Goal: Share content: Share content

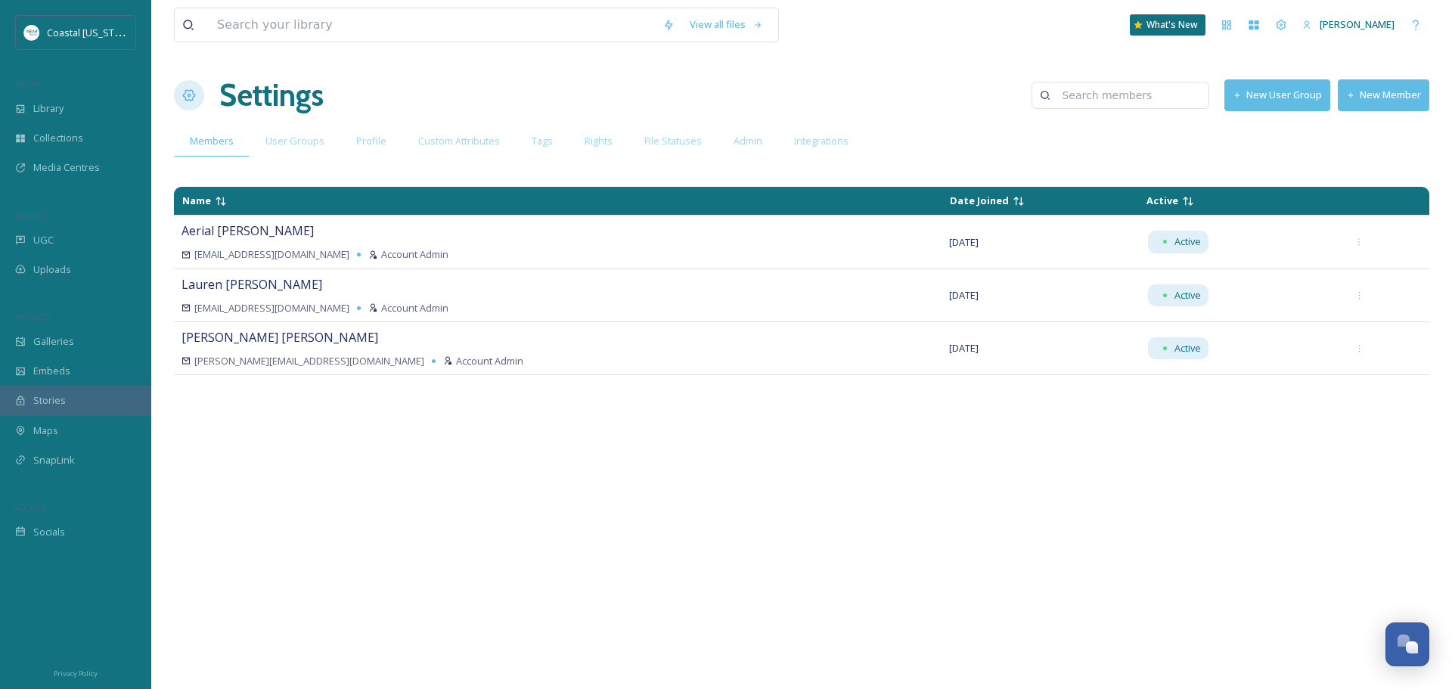
click at [1378, 91] on button "New Member" at bounding box center [1383, 94] width 91 height 31
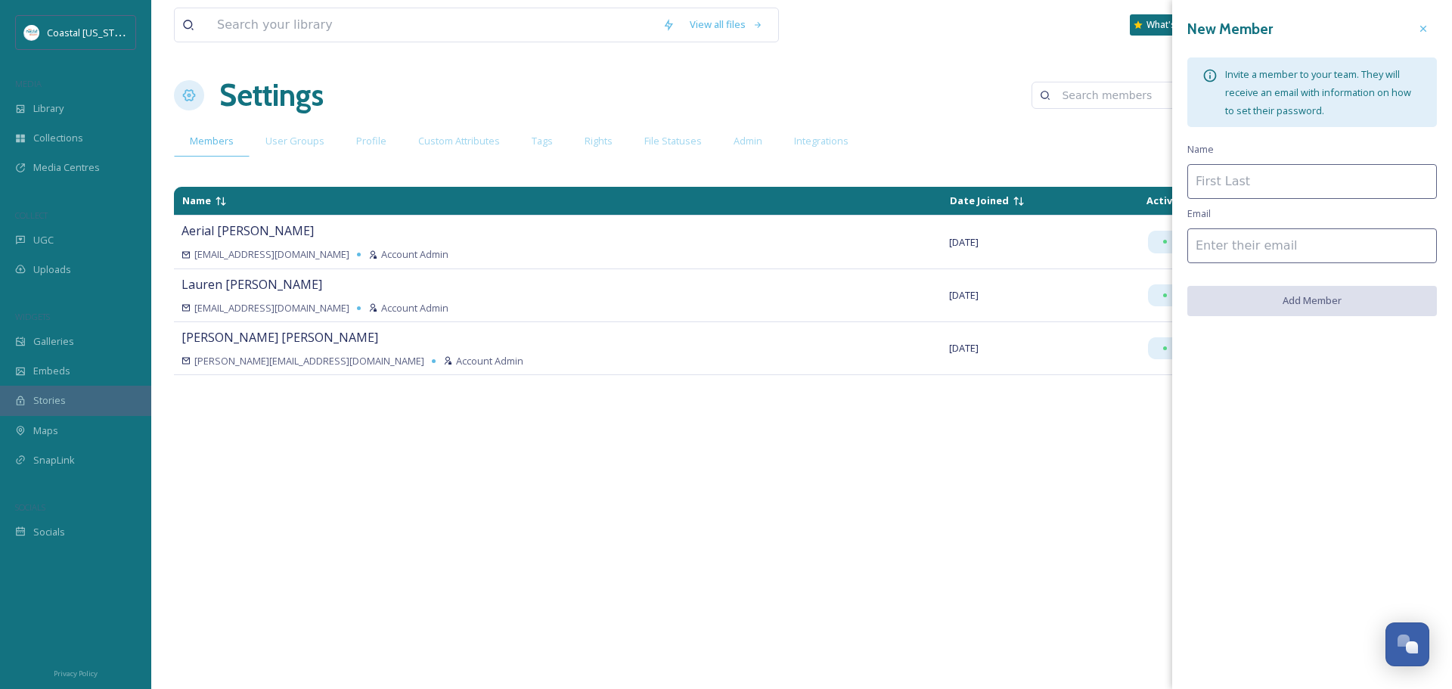
click at [1257, 175] on input at bounding box center [1312, 181] width 250 height 35
type input "Eddie Robinson"
paste input "hello@rpfmedia.com"
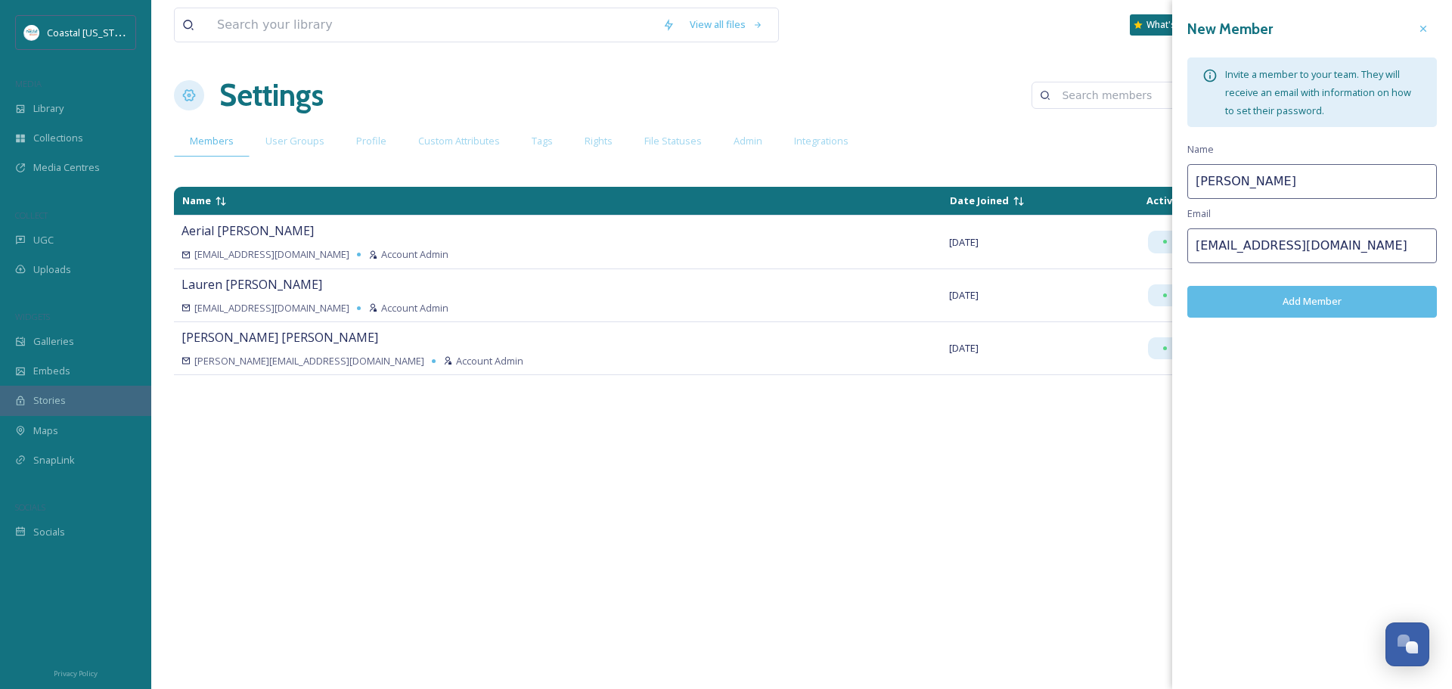
type input "hello@rpfmedia.com"
click at [1313, 292] on button "Add Member" at bounding box center [1312, 301] width 250 height 31
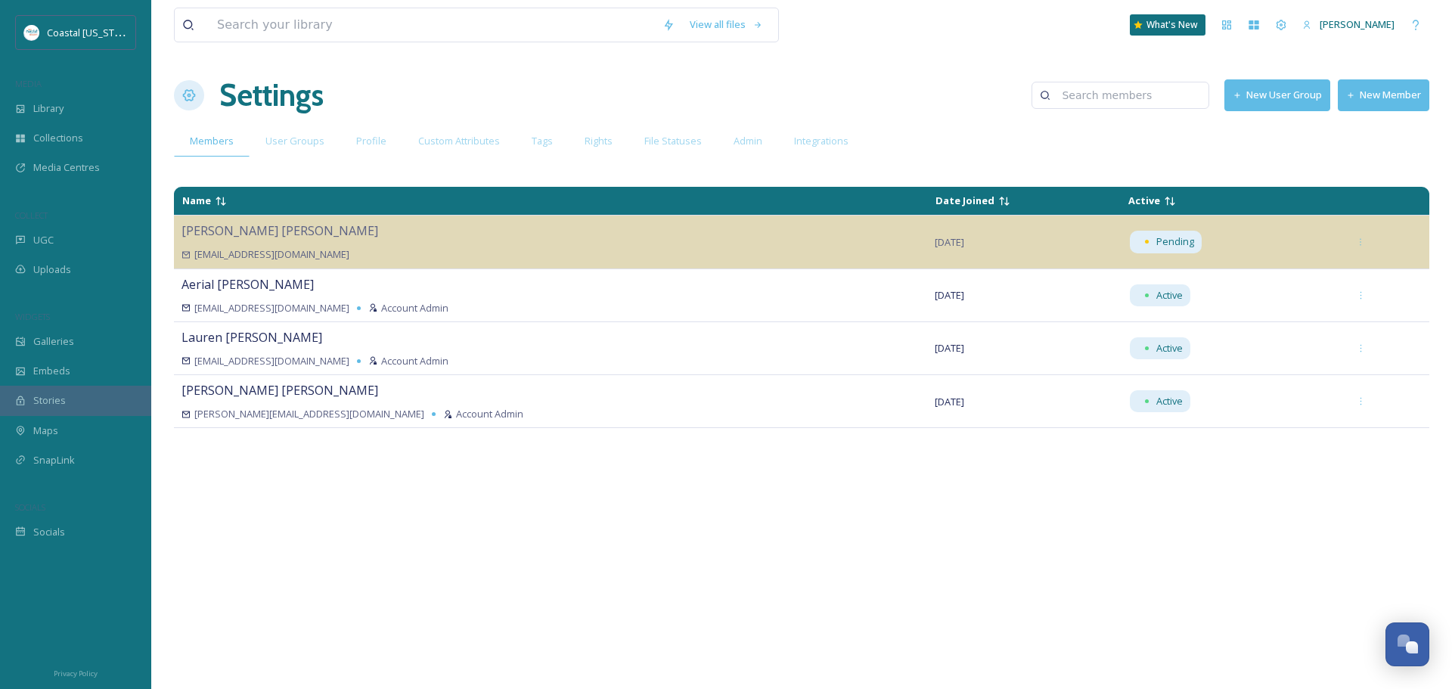
click at [1105, 154] on div "Members User Groups Profile Custom Attributes Tags Rights File Statuses Admin I…" at bounding box center [801, 141] width 1255 height 31
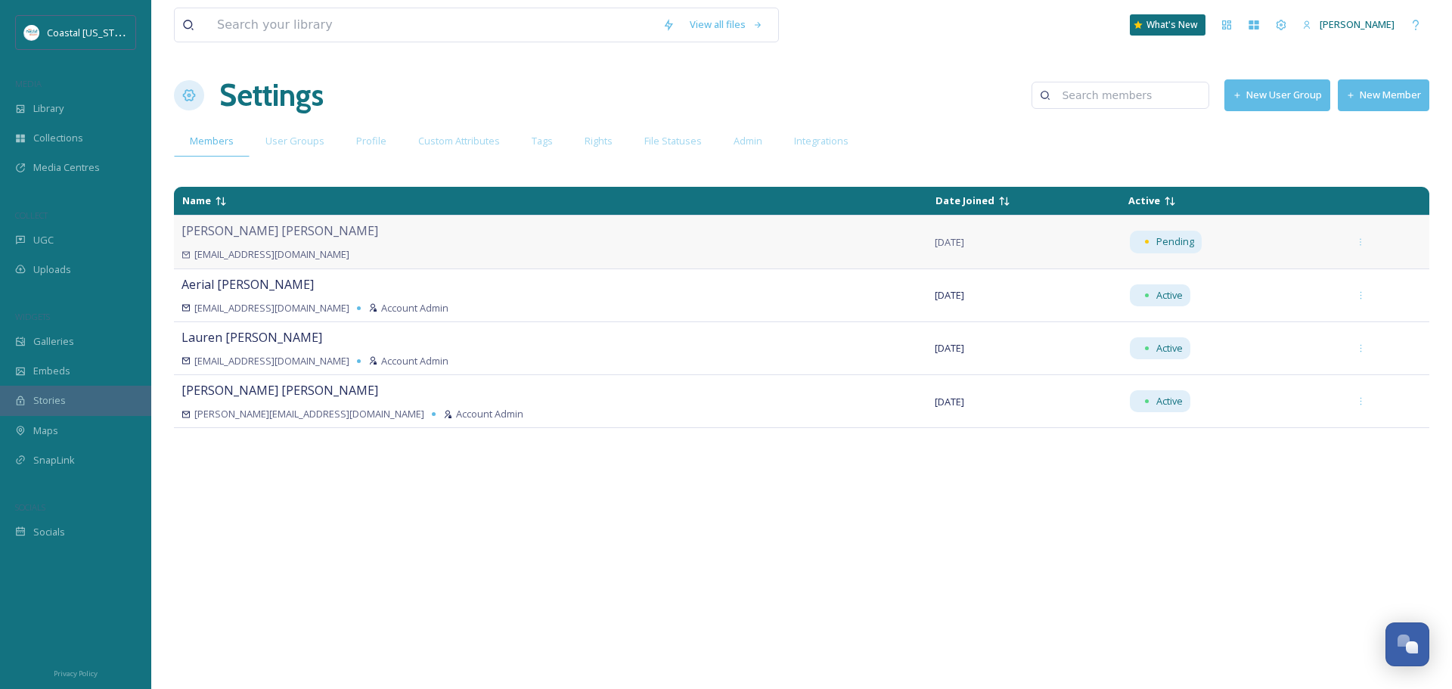
click at [488, 219] on td "Eddie Robinson hello@rpfmedia.com" at bounding box center [550, 242] width 753 height 53
click at [420, 250] on div "hello@rpfmedia.com" at bounding box center [550, 254] width 738 height 14
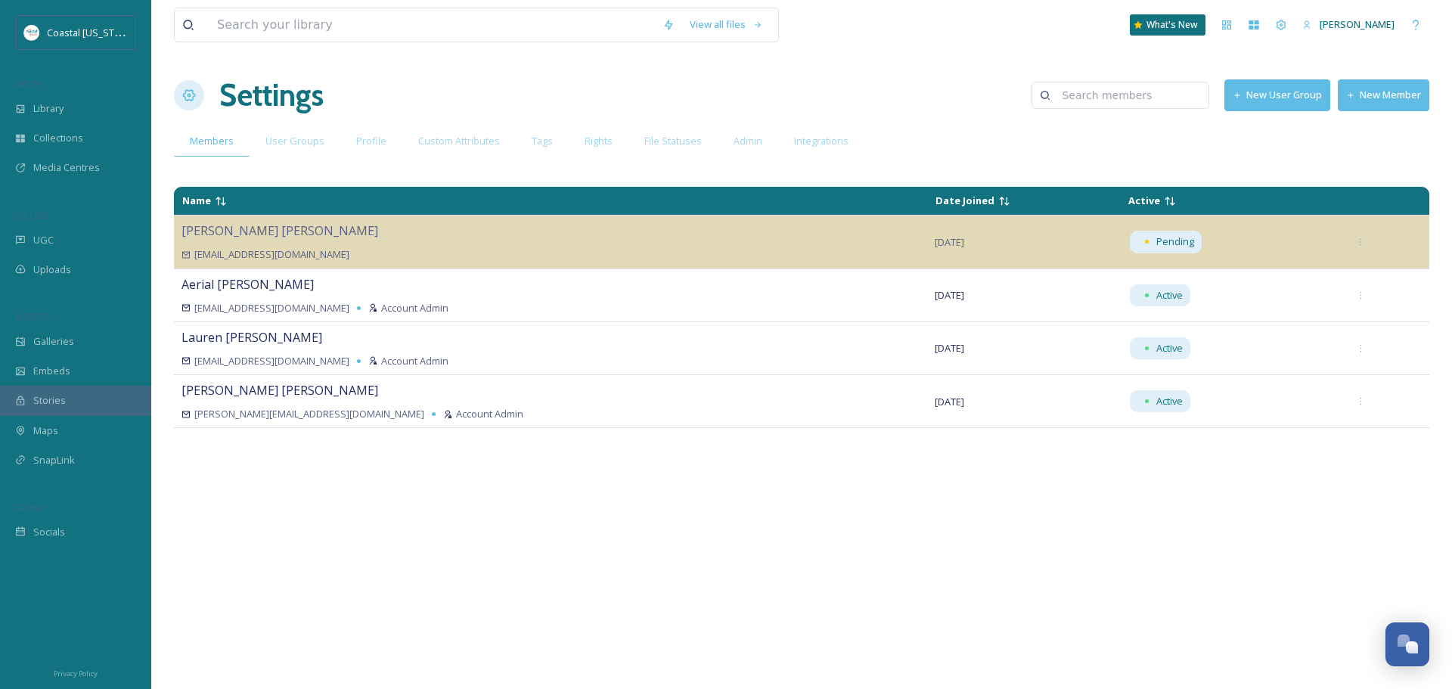
click at [1256, 90] on button "New User Group" at bounding box center [1277, 94] width 106 height 31
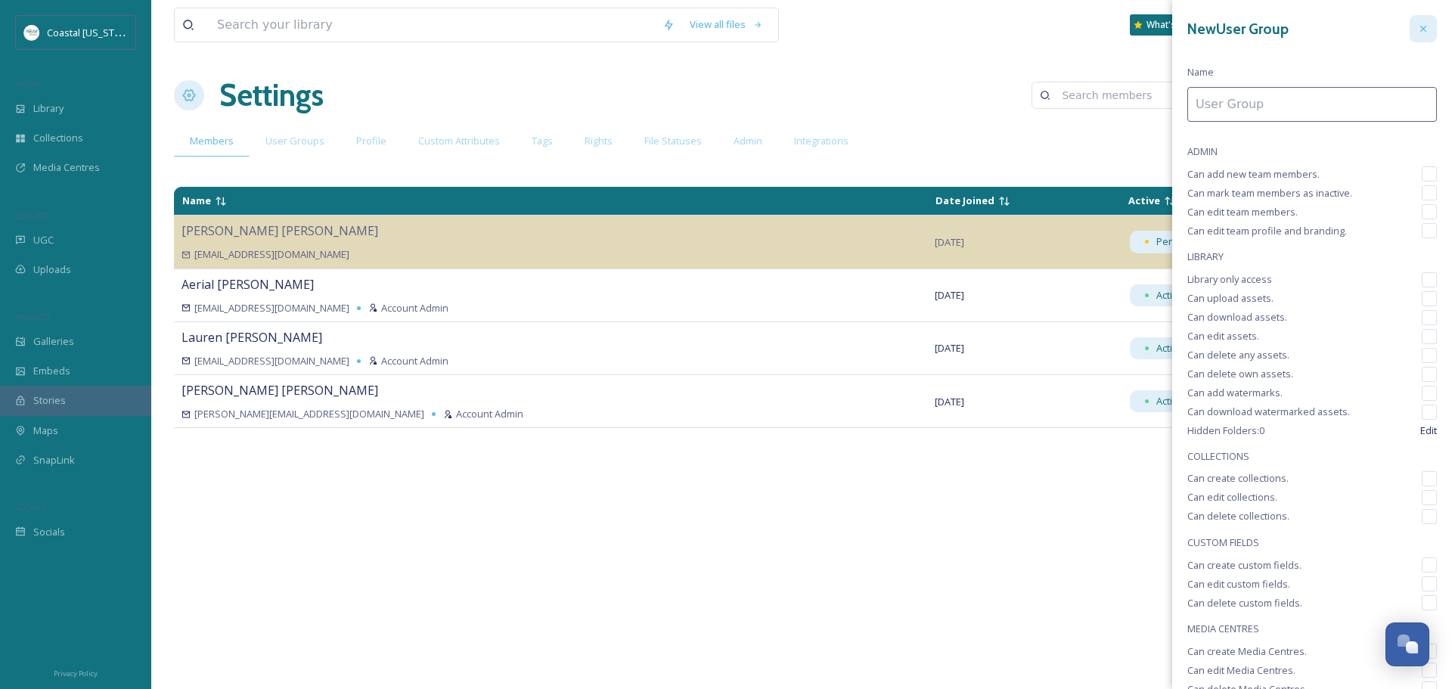
click at [1417, 30] on icon at bounding box center [1423, 29] width 12 height 12
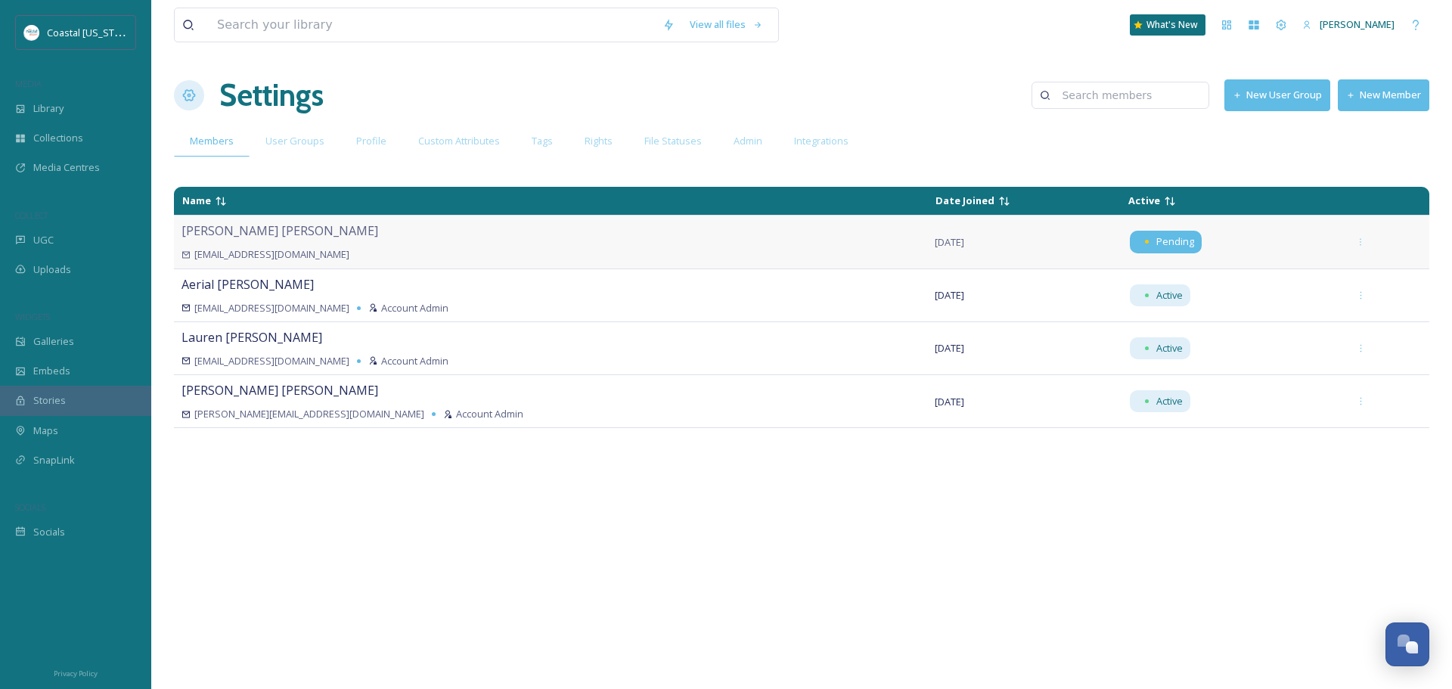
click at [1156, 240] on span "Pending" at bounding box center [1175, 241] width 38 height 14
click at [1156, 242] on span "Pending" at bounding box center [1175, 241] width 38 height 14
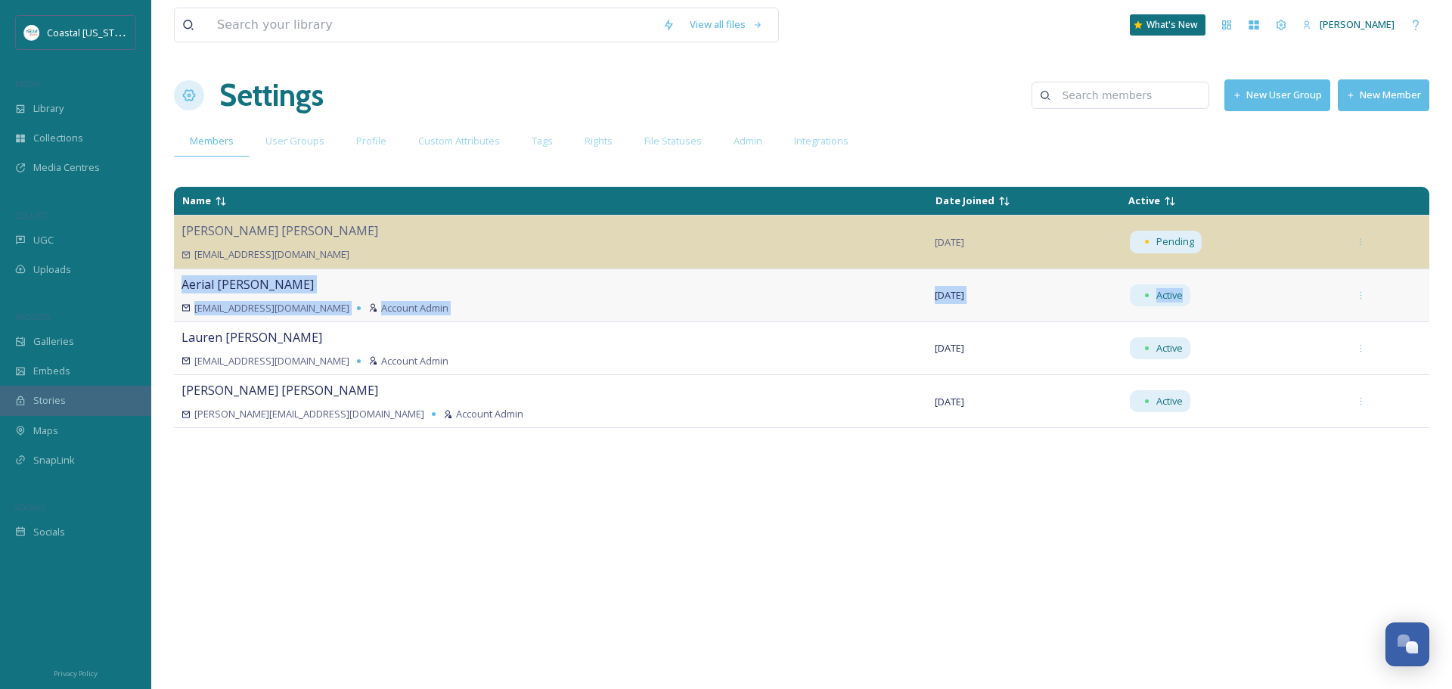
drag, startPoint x: 1247, startPoint y: 232, endPoint x: 1235, endPoint y: 310, distance: 78.8
click at [1235, 313] on tbody "Eddie Robinson hello@rpfmedia.com Aug 26 2025 Pending Aerial Busby aerial@coast…" at bounding box center [801, 322] width 1255 height 212
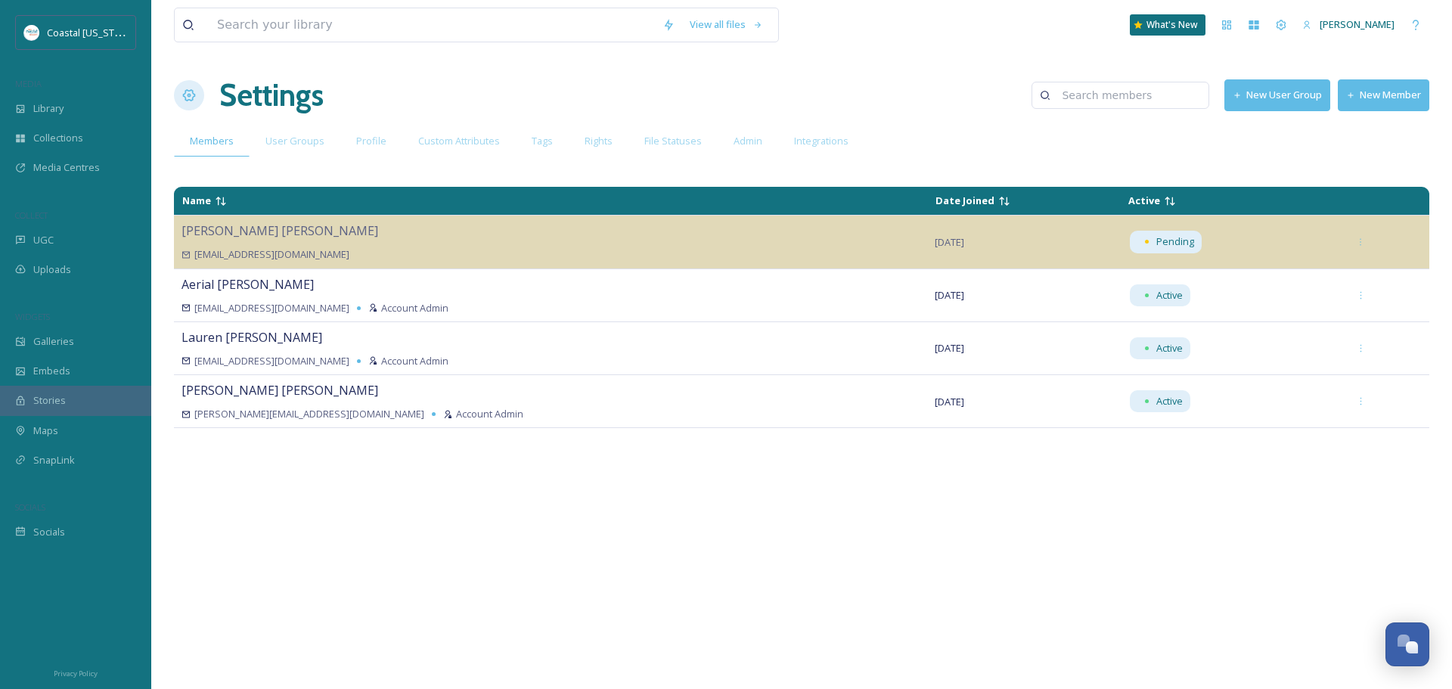
click at [1210, 171] on div "View all files What's New Lauren Skelton Settings New User Group New Member Mem…" at bounding box center [801, 344] width 1301 height 689
click at [37, 95] on div "Library" at bounding box center [75, 108] width 151 height 29
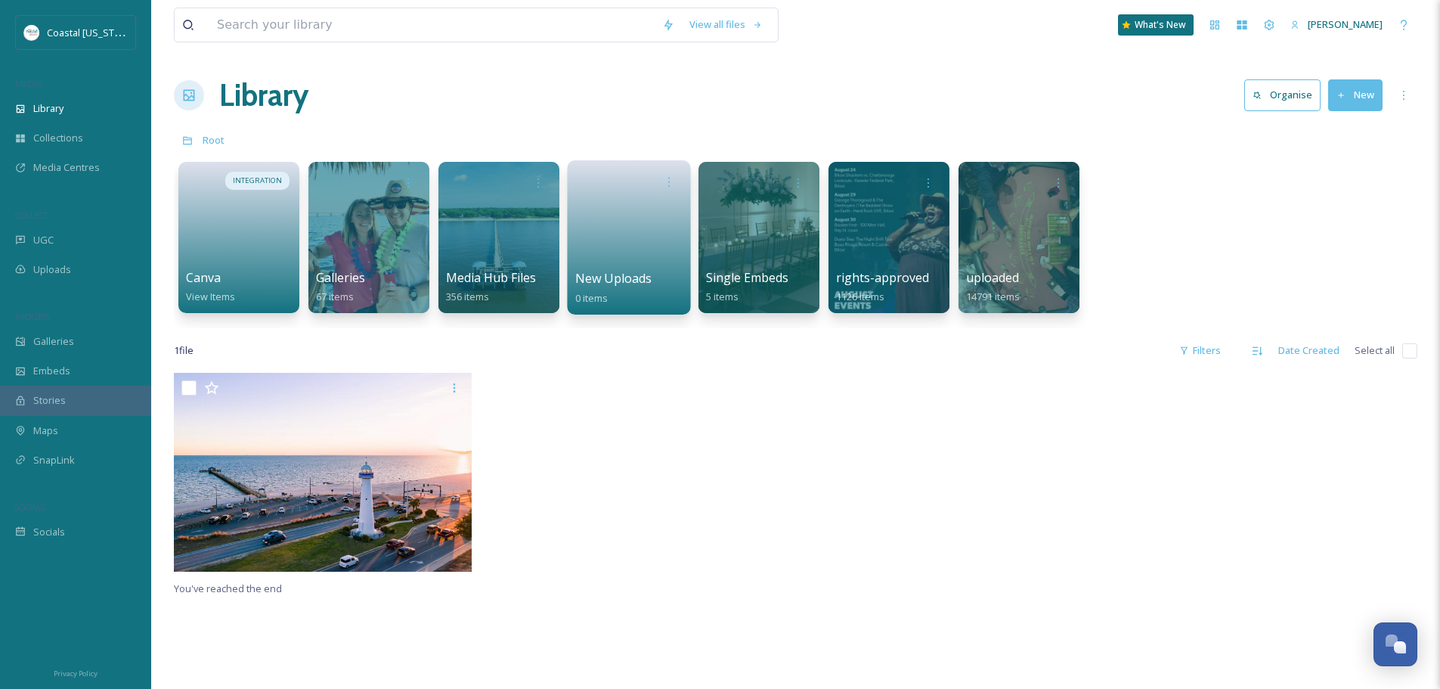
click at [646, 234] on link at bounding box center [629, 232] width 108 height 73
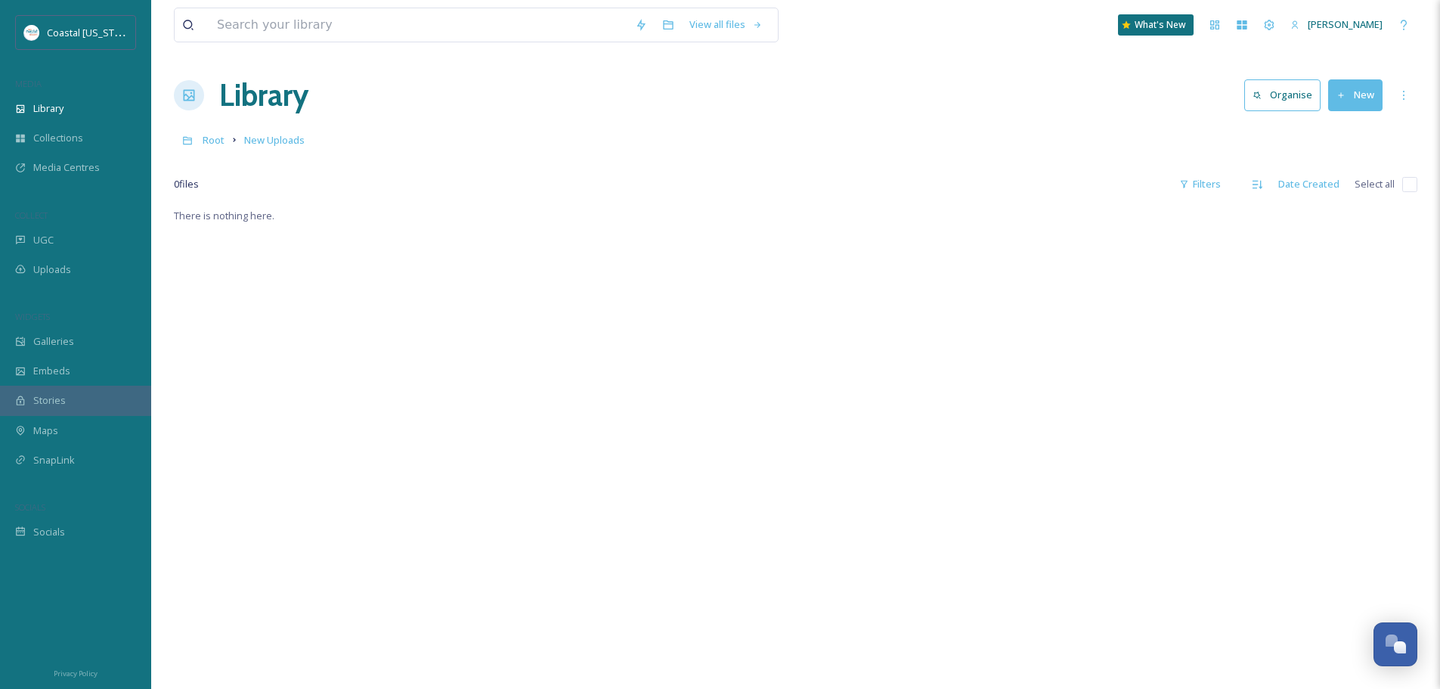
click at [1359, 85] on button "New" at bounding box center [1356, 94] width 54 height 31
click at [1354, 130] on span "File Upload" at bounding box center [1349, 130] width 50 height 14
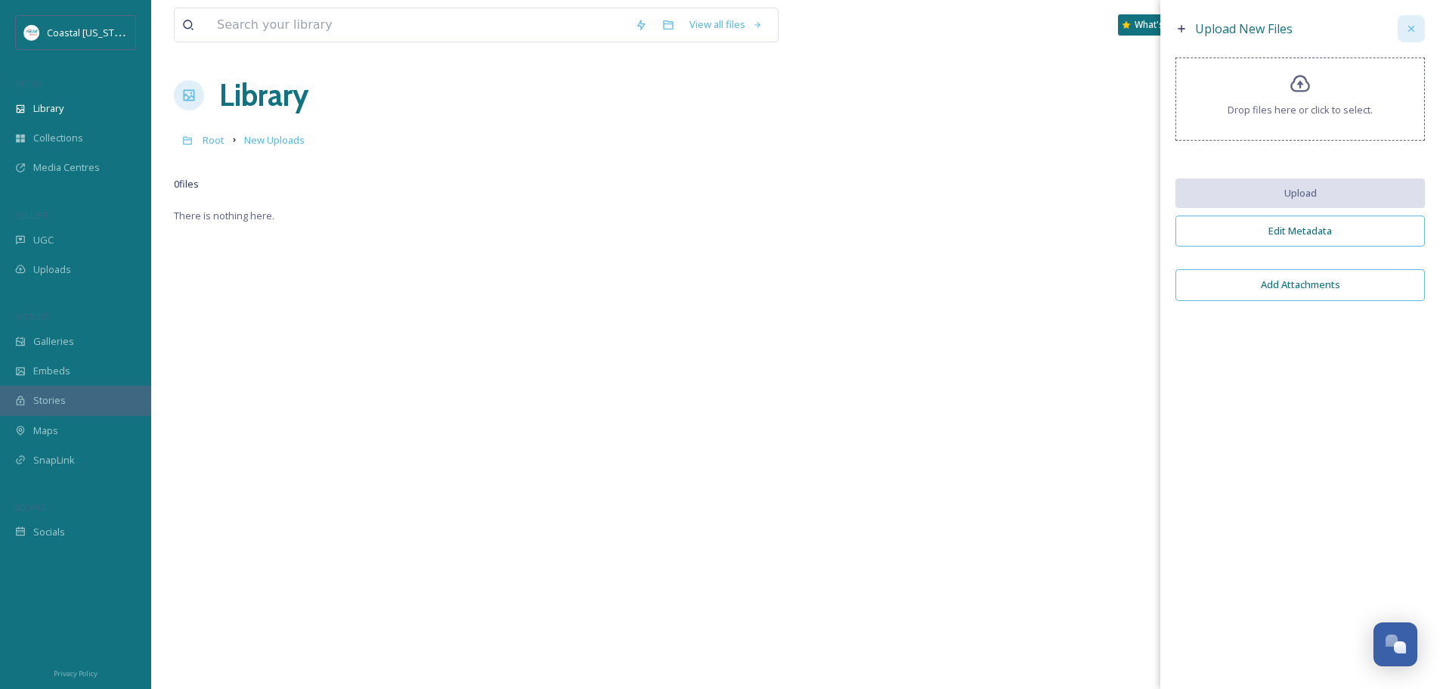
click at [1420, 31] on div at bounding box center [1411, 28] width 27 height 27
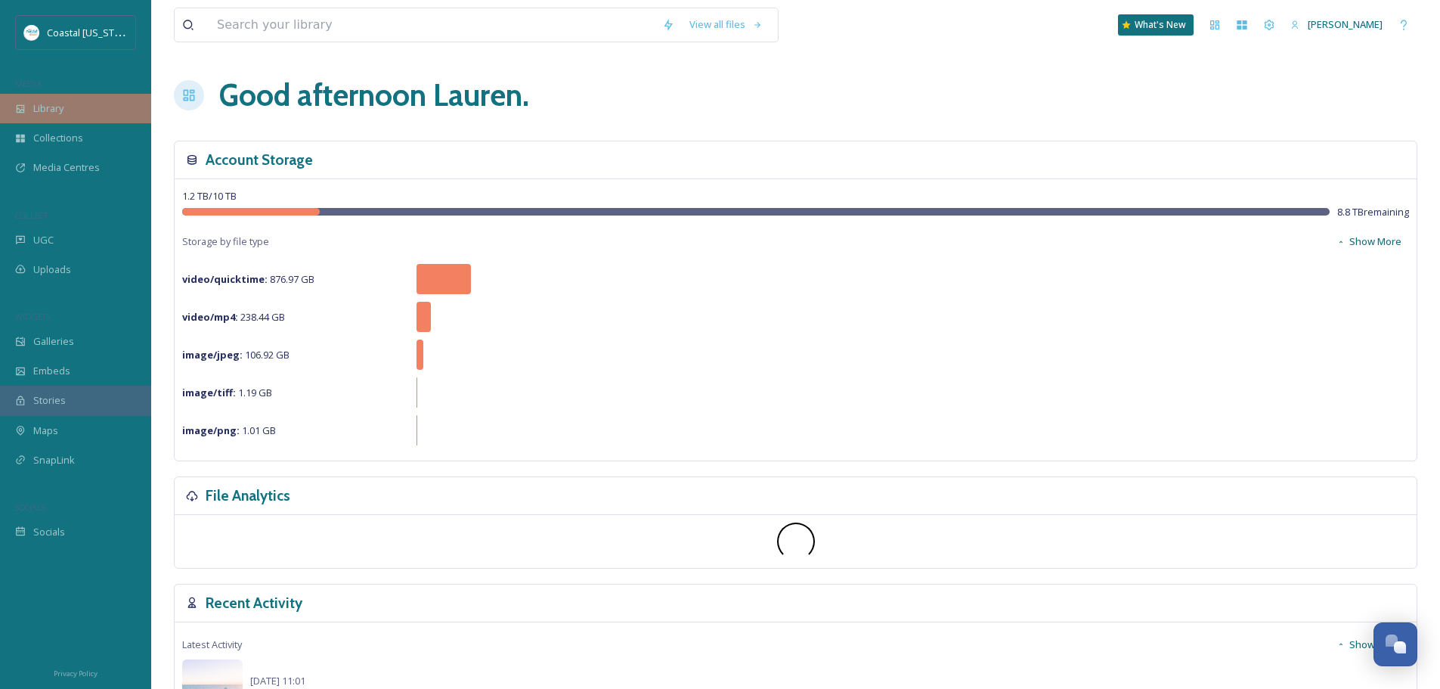
click at [90, 115] on div "Library" at bounding box center [75, 108] width 151 height 29
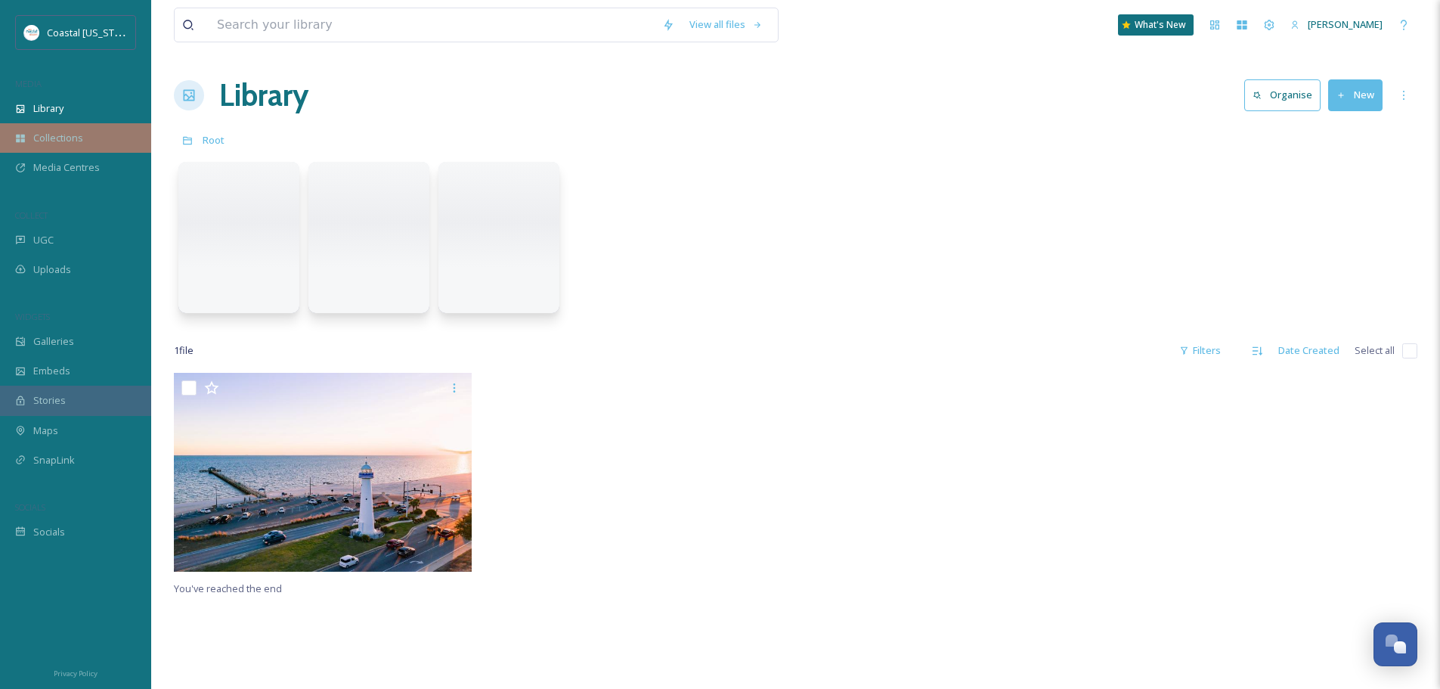
click at [82, 136] on div "Collections" at bounding box center [75, 137] width 151 height 29
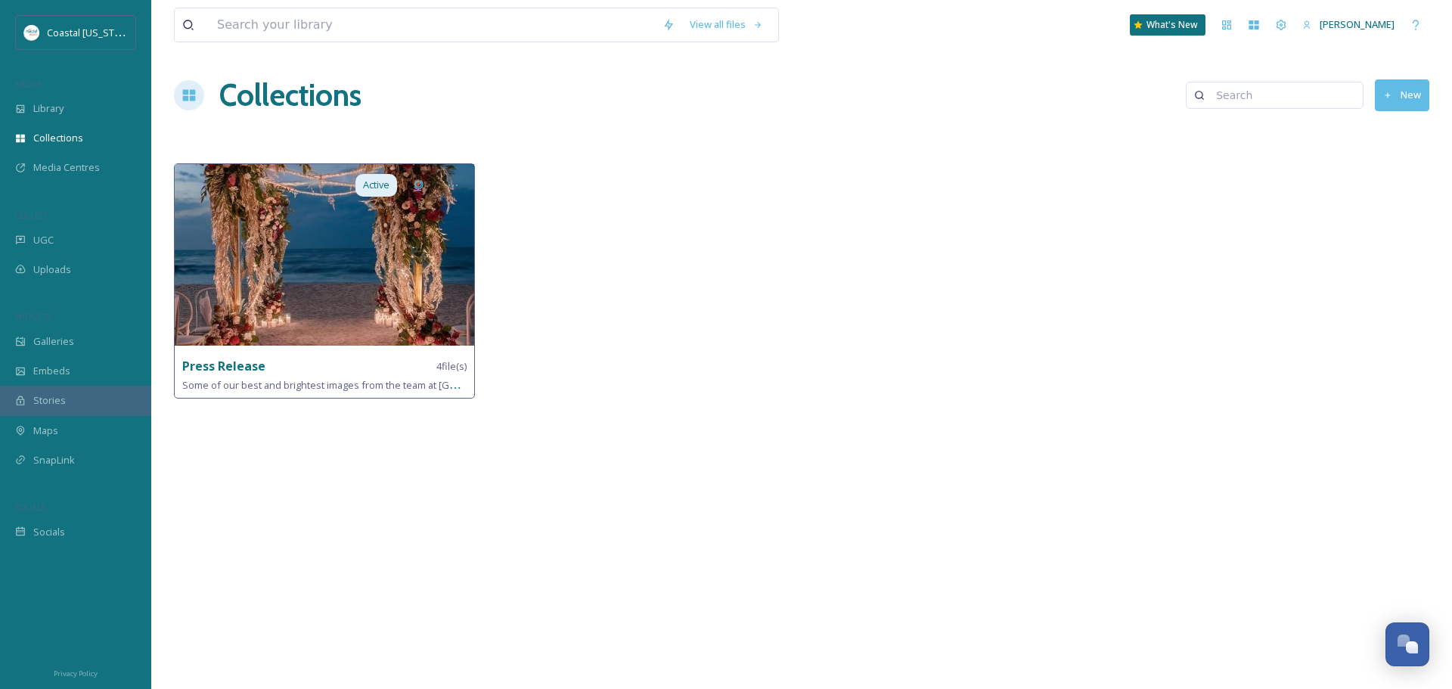
click at [361, 331] on img at bounding box center [324, 254] width 299 height 181
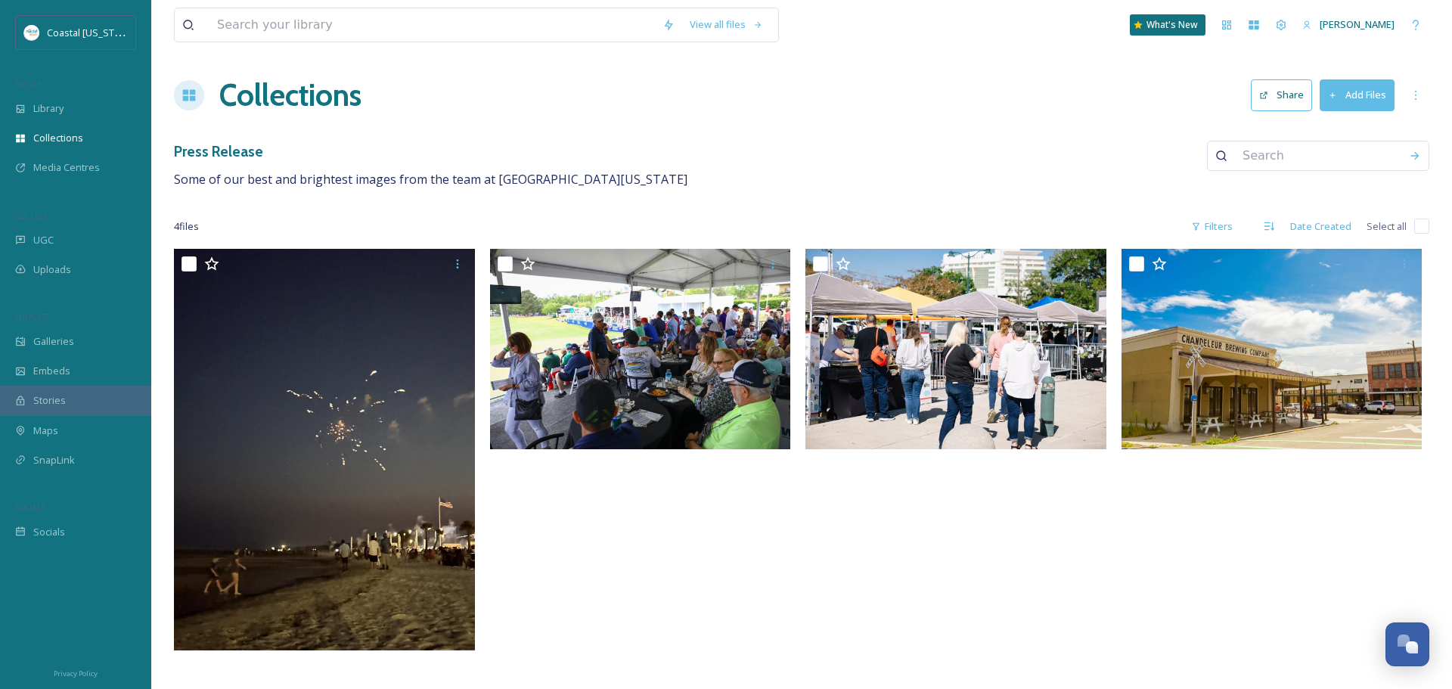
click at [274, 87] on h1 "Collections" at bounding box center [290, 95] width 142 height 45
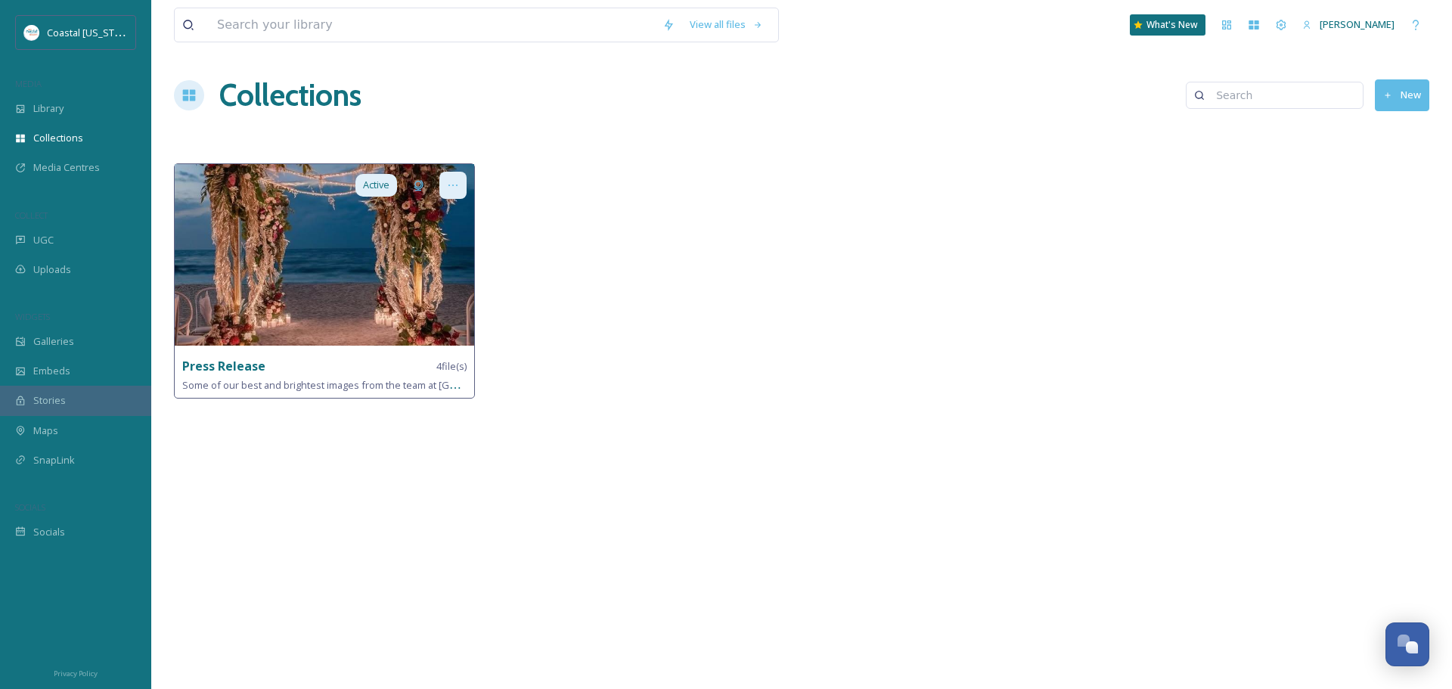
click at [447, 177] on div at bounding box center [452, 185] width 27 height 27
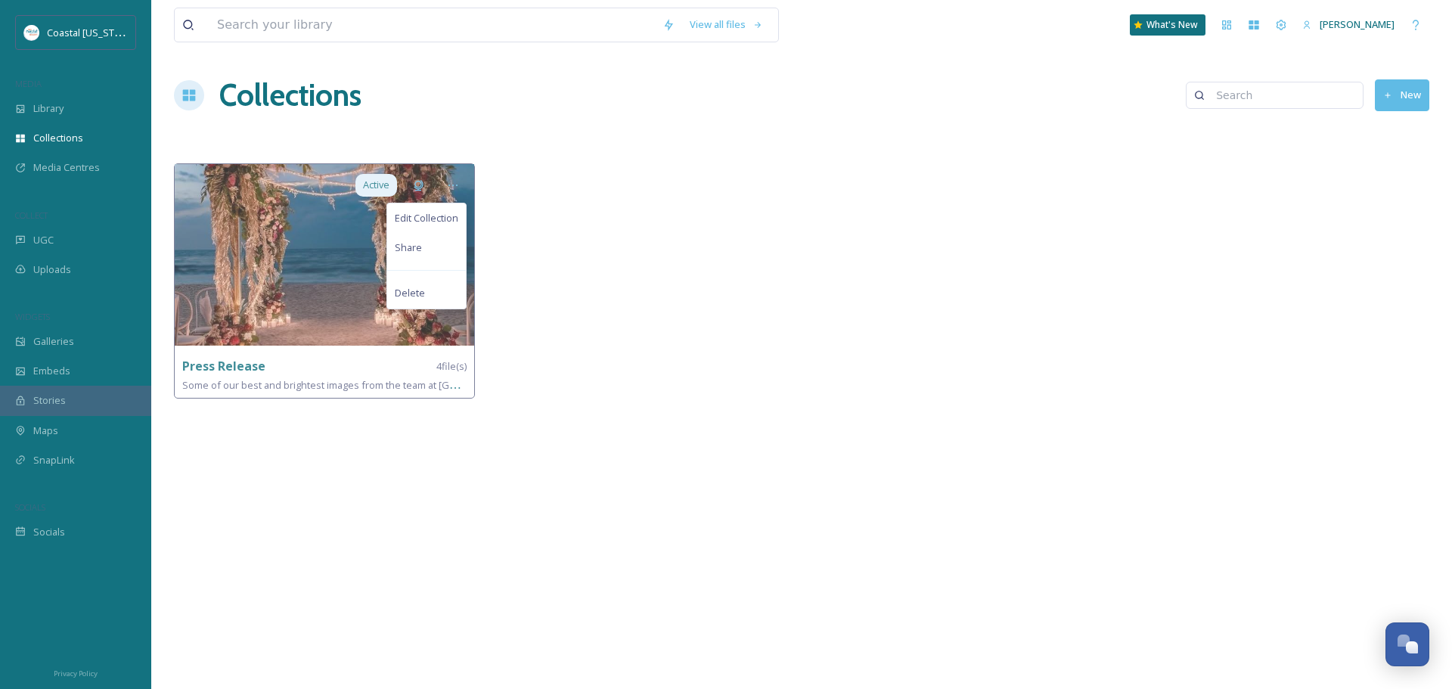
click at [592, 233] on div at bounding box center [644, 284] width 309 height 243
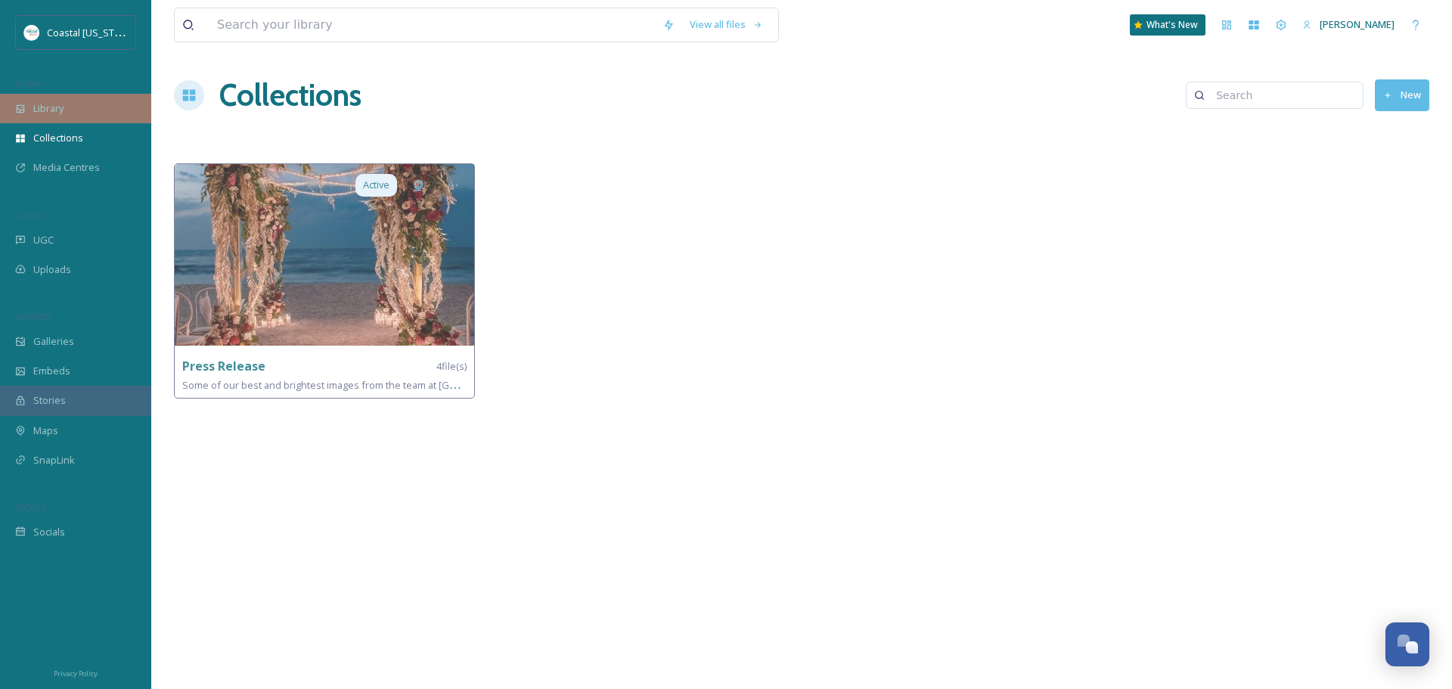
click at [62, 117] on div "Library" at bounding box center [75, 108] width 151 height 29
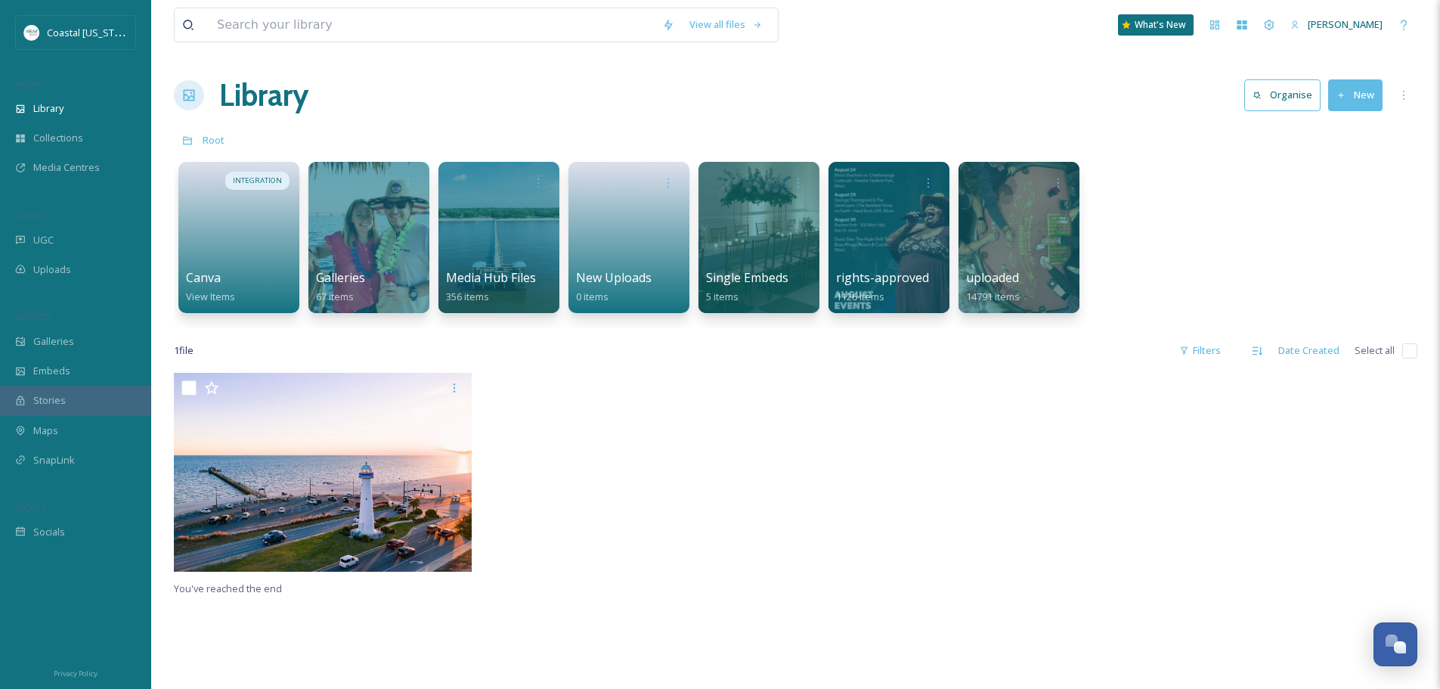
click at [1251, 101] on button "Organise" at bounding box center [1283, 94] width 76 height 31
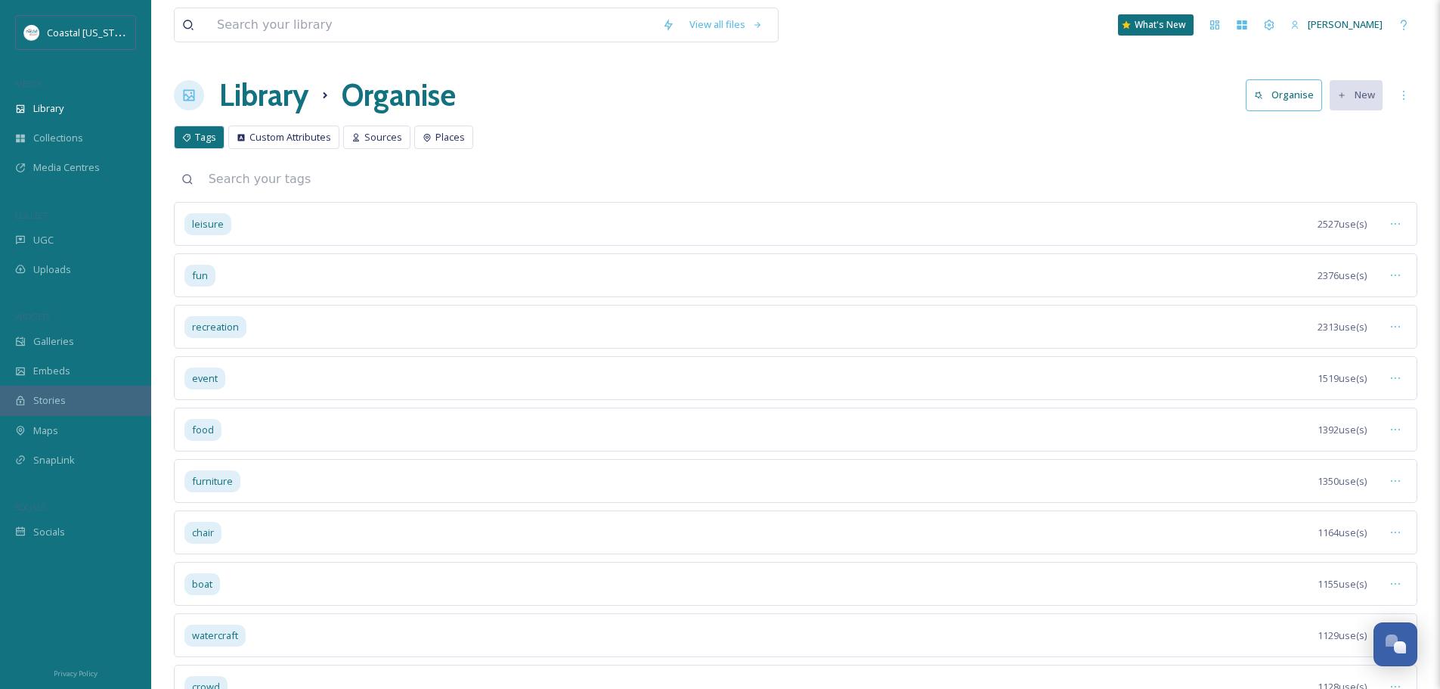
click at [191, 98] on icon at bounding box center [188, 95] width 15 height 15
click at [297, 102] on h1 "Library" at bounding box center [263, 95] width 89 height 45
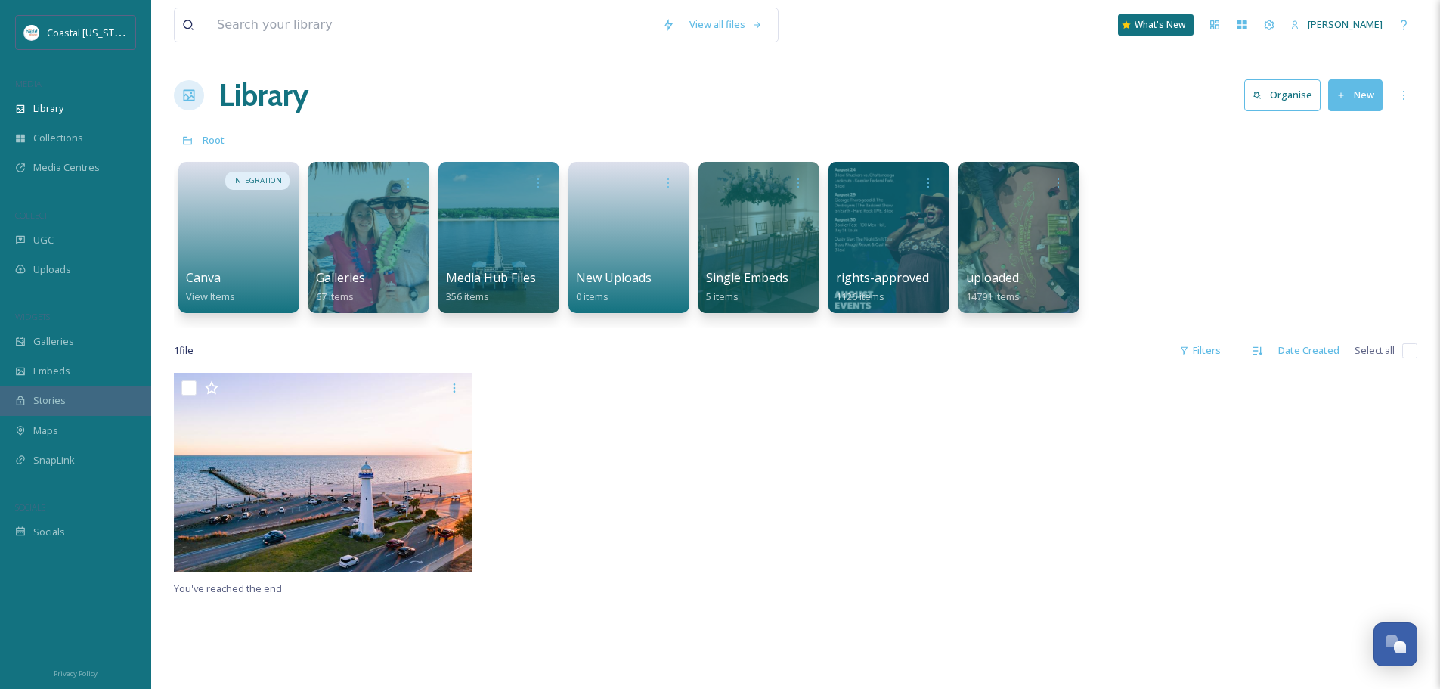
click at [554, 456] on div at bounding box center [639, 476] width 305 height 206
click at [54, 141] on span "Collections" at bounding box center [58, 138] width 50 height 14
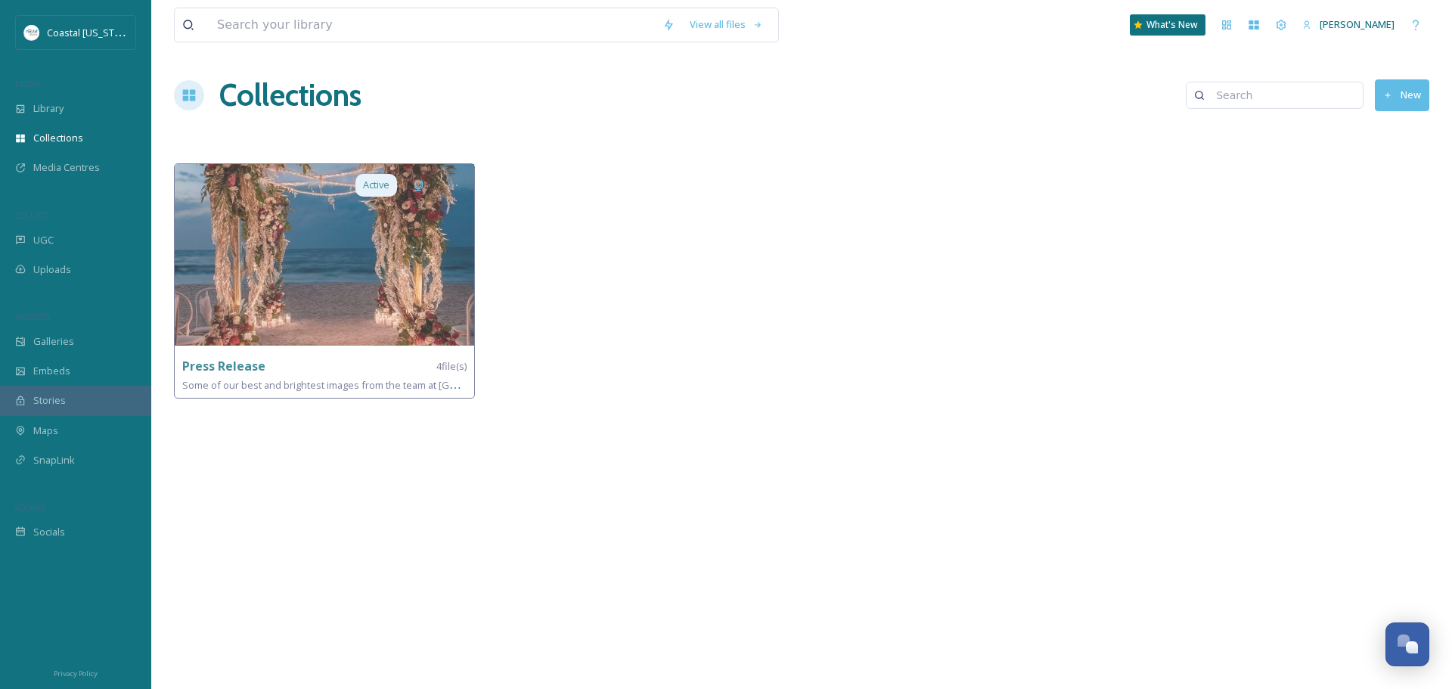
click at [1388, 106] on button "New" at bounding box center [1402, 94] width 54 height 31
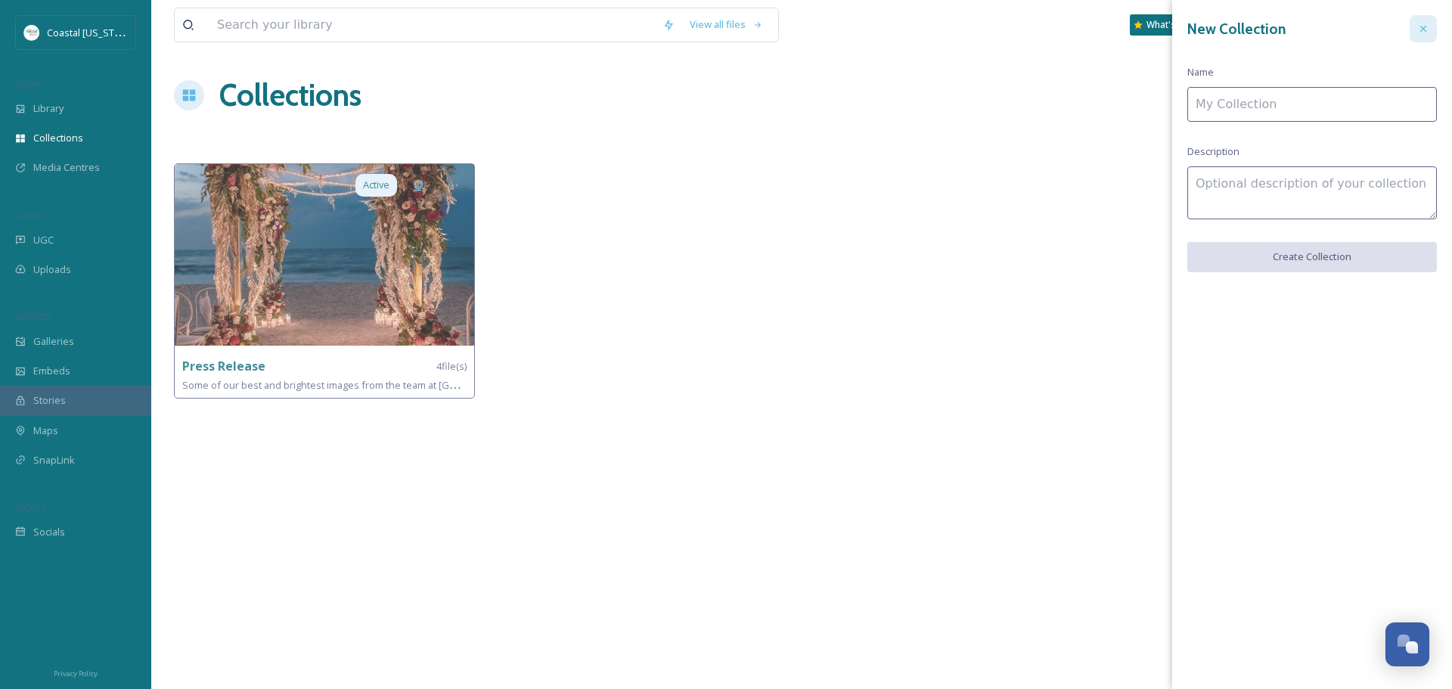
click at [1422, 24] on icon at bounding box center [1423, 29] width 12 height 12
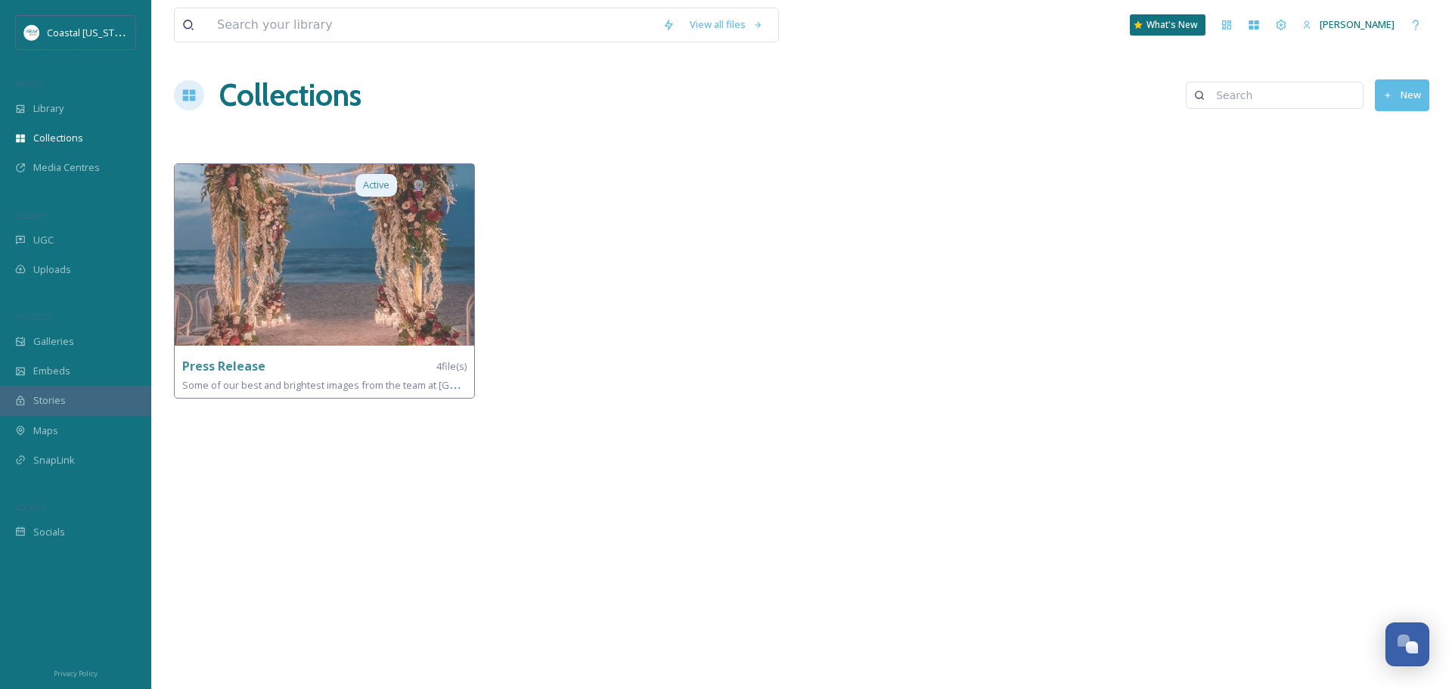
click at [990, 212] on div at bounding box center [959, 284] width 309 height 243
click at [799, 470] on div "View all files What's New [PERSON_NAME] Collections New Active Press Release 4 …" at bounding box center [801, 344] width 1301 height 689
click at [257, 540] on div "View all files What's New [PERSON_NAME] Collections New Active Press Release 4 …" at bounding box center [801, 344] width 1301 height 689
click at [73, 137] on span "Collections" at bounding box center [58, 138] width 50 height 14
click at [1387, 105] on button "New" at bounding box center [1402, 94] width 54 height 31
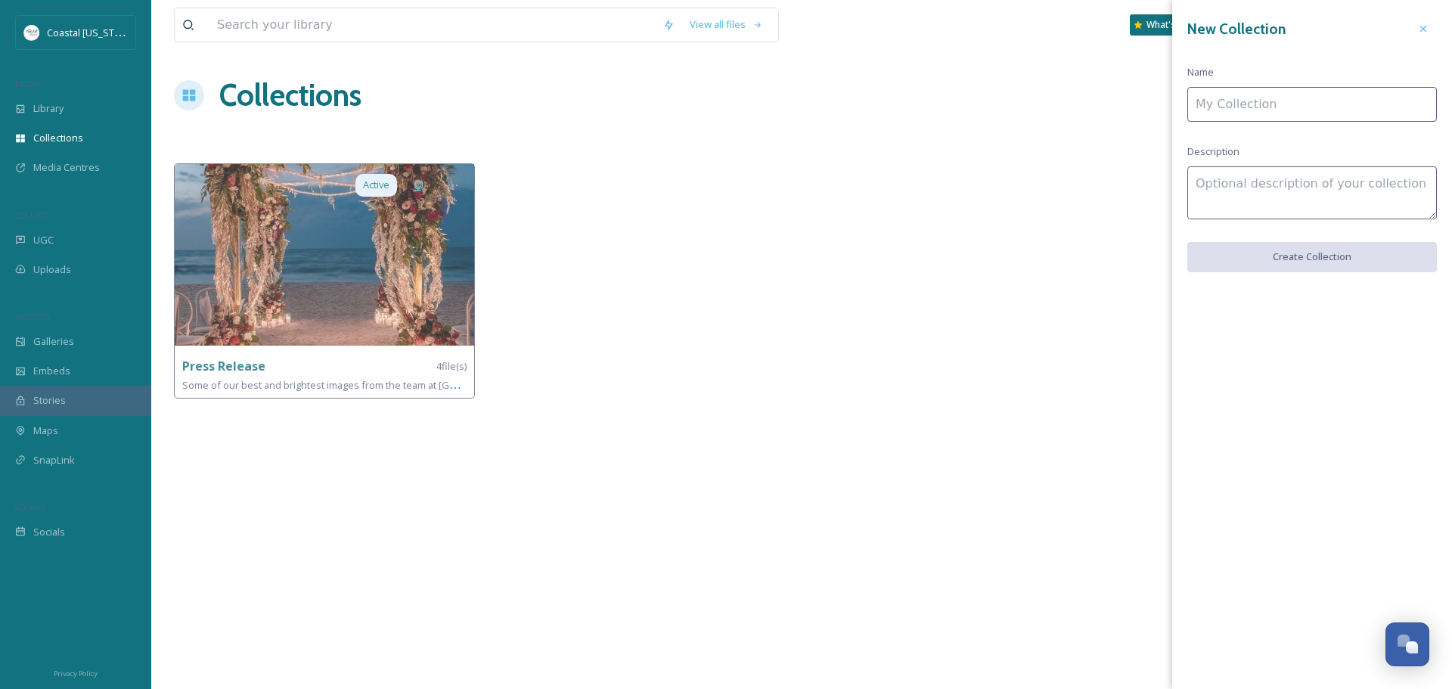
click at [1272, 92] on input at bounding box center [1312, 104] width 250 height 35
type input "Test"
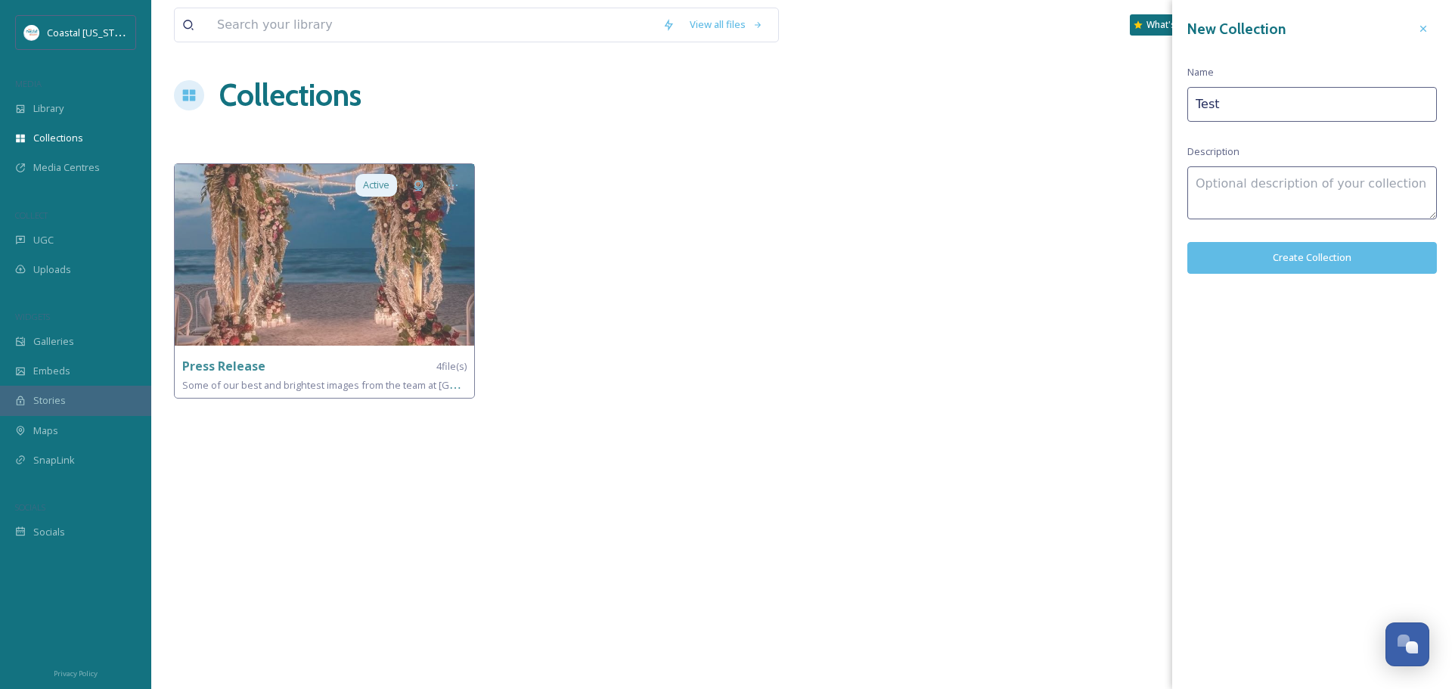
click at [1282, 253] on button "Create Collection" at bounding box center [1312, 257] width 250 height 31
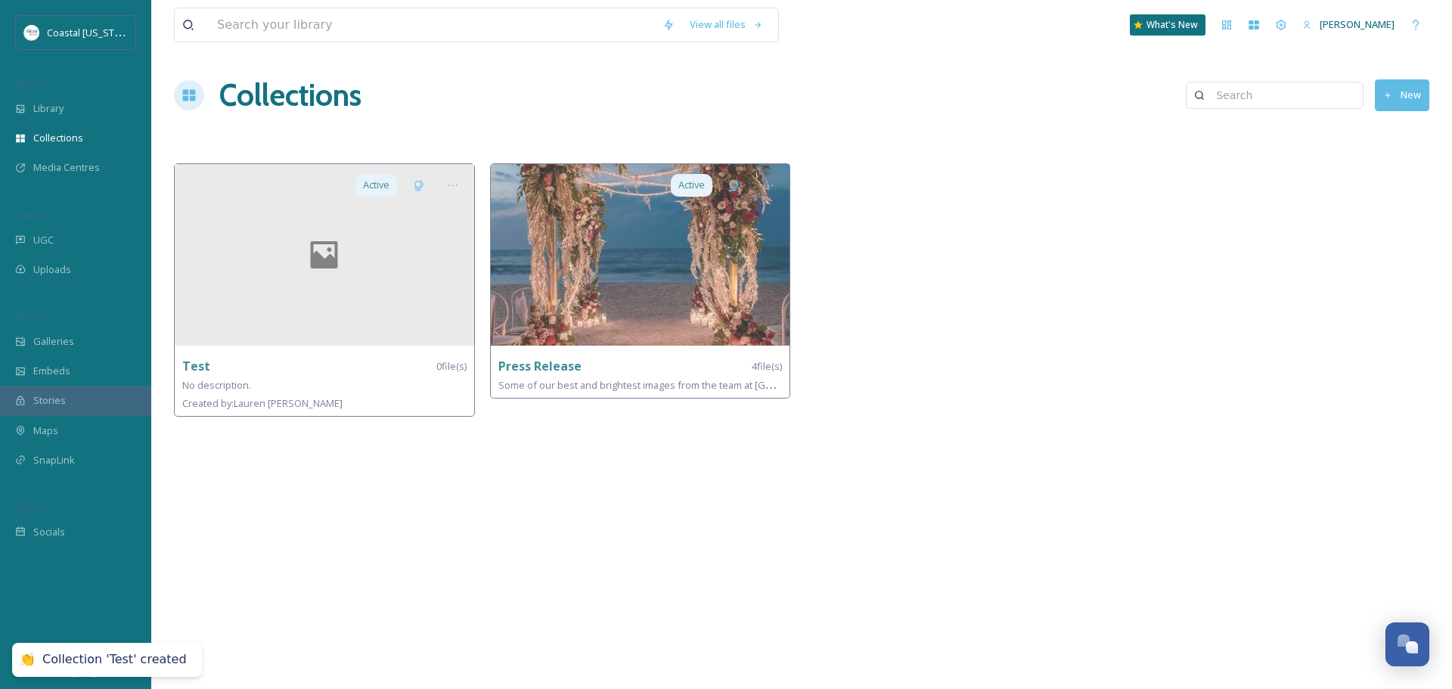
click at [371, 595] on div "View all files What's New [PERSON_NAME] Collections New Active Test 0 file(s) N…" at bounding box center [801, 344] width 1301 height 689
click at [315, 382] on div "No description." at bounding box center [324, 385] width 284 height 18
click at [299, 277] on div at bounding box center [324, 254] width 299 height 181
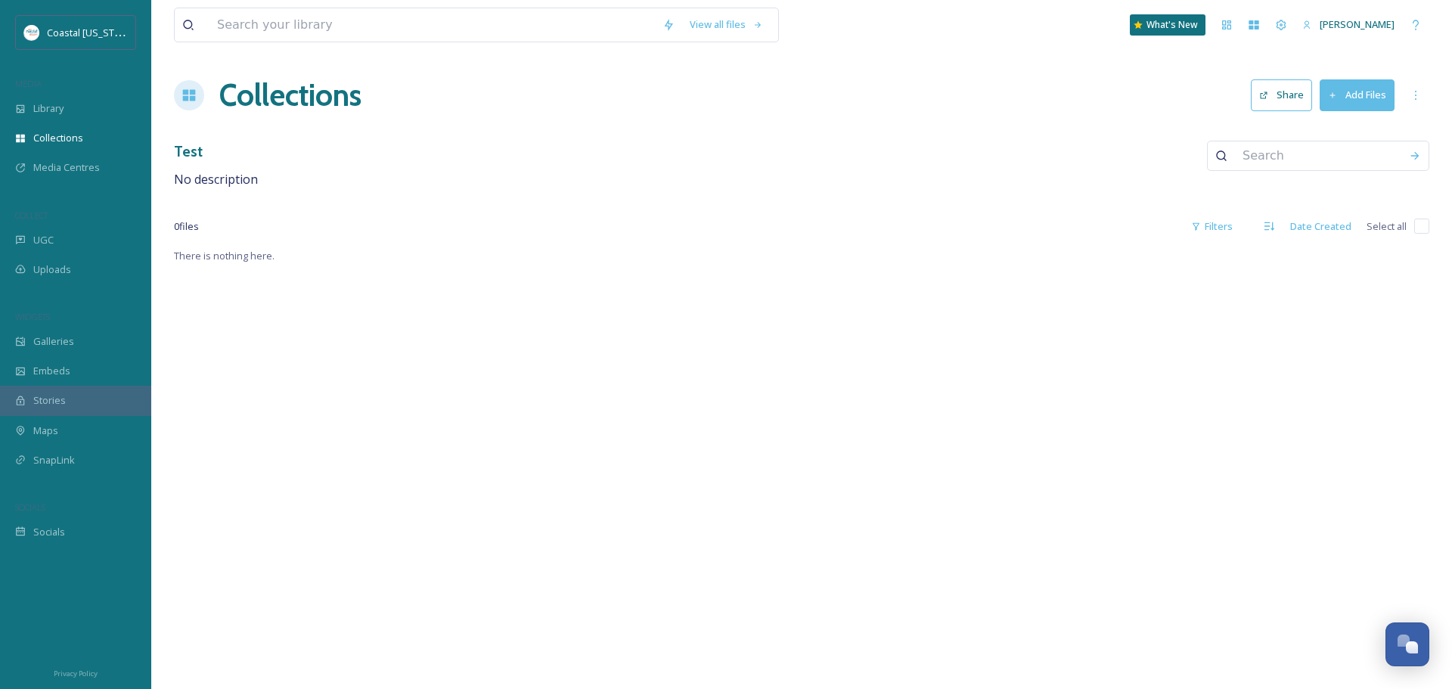
click at [1366, 96] on button "Add Files" at bounding box center [1357, 94] width 75 height 31
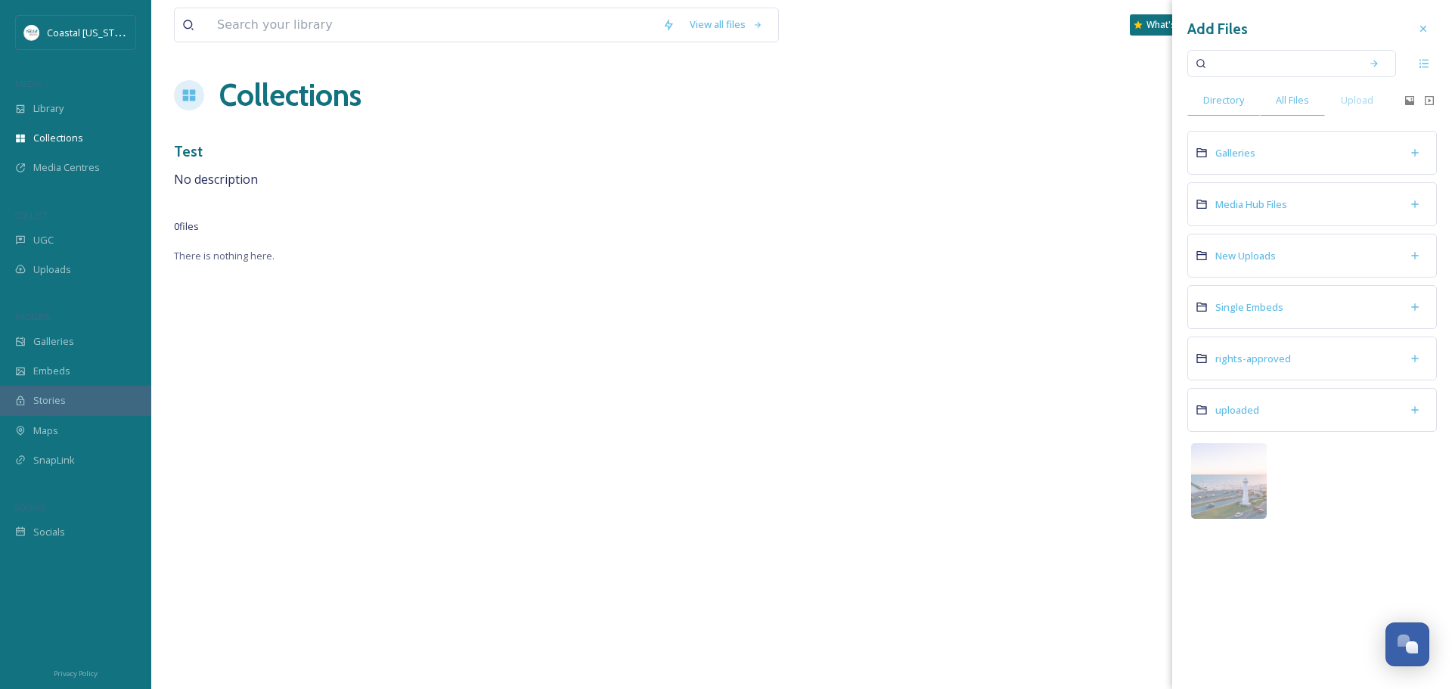
click at [1288, 107] on span "All Files" at bounding box center [1292, 100] width 33 height 14
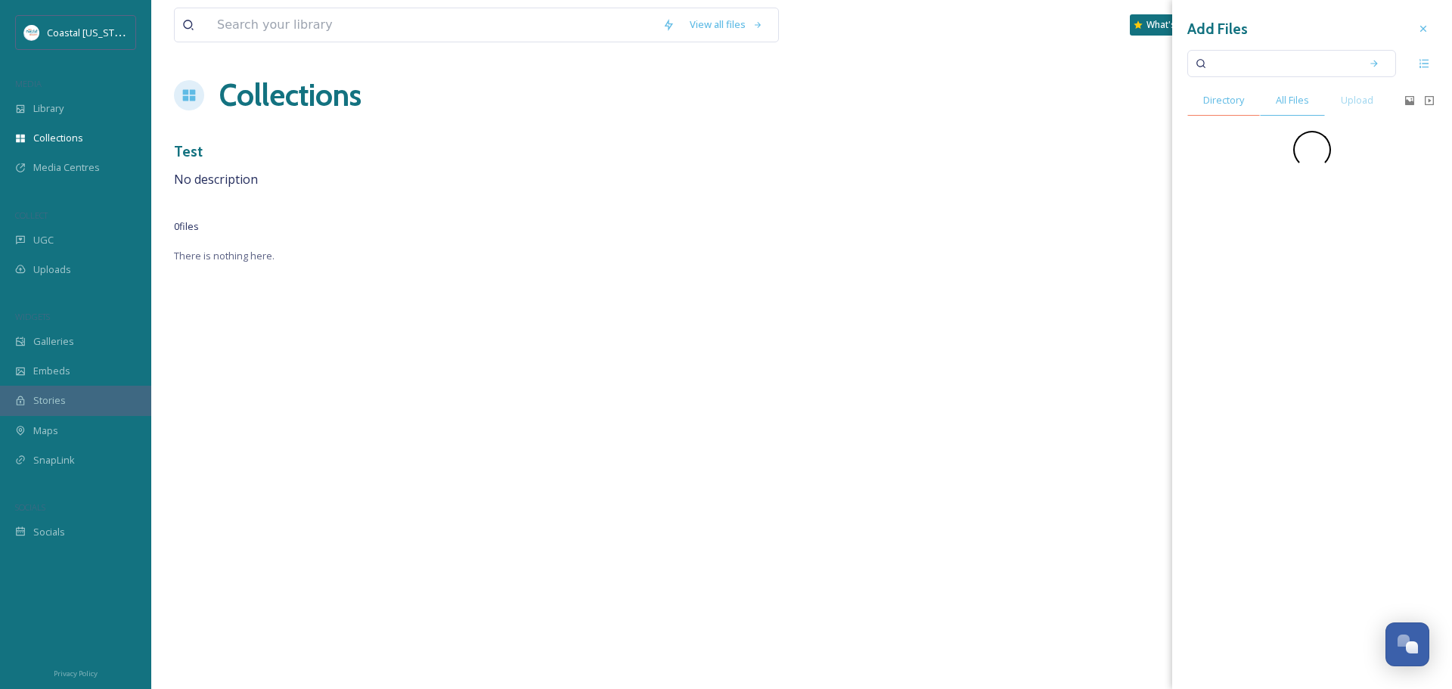
click at [1243, 98] on span "Directory" at bounding box center [1223, 100] width 41 height 14
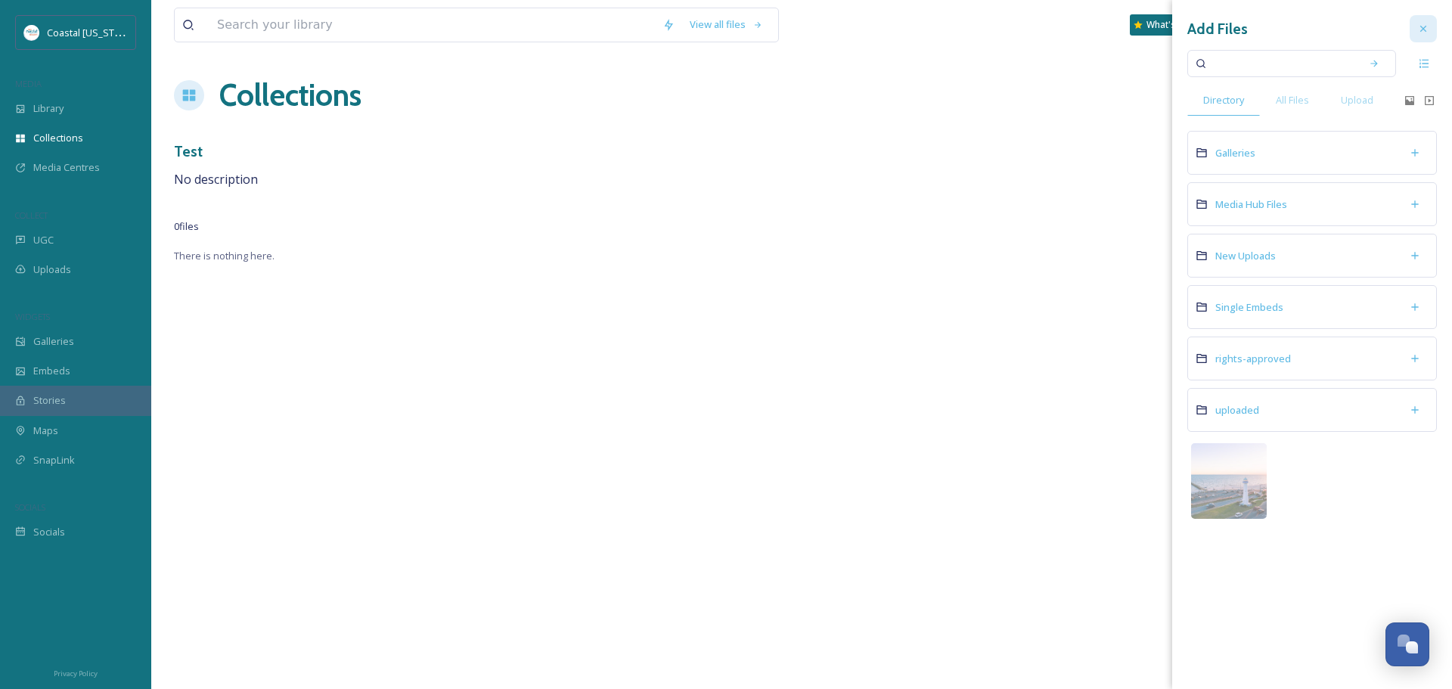
click at [1415, 26] on div at bounding box center [1422, 28] width 27 height 27
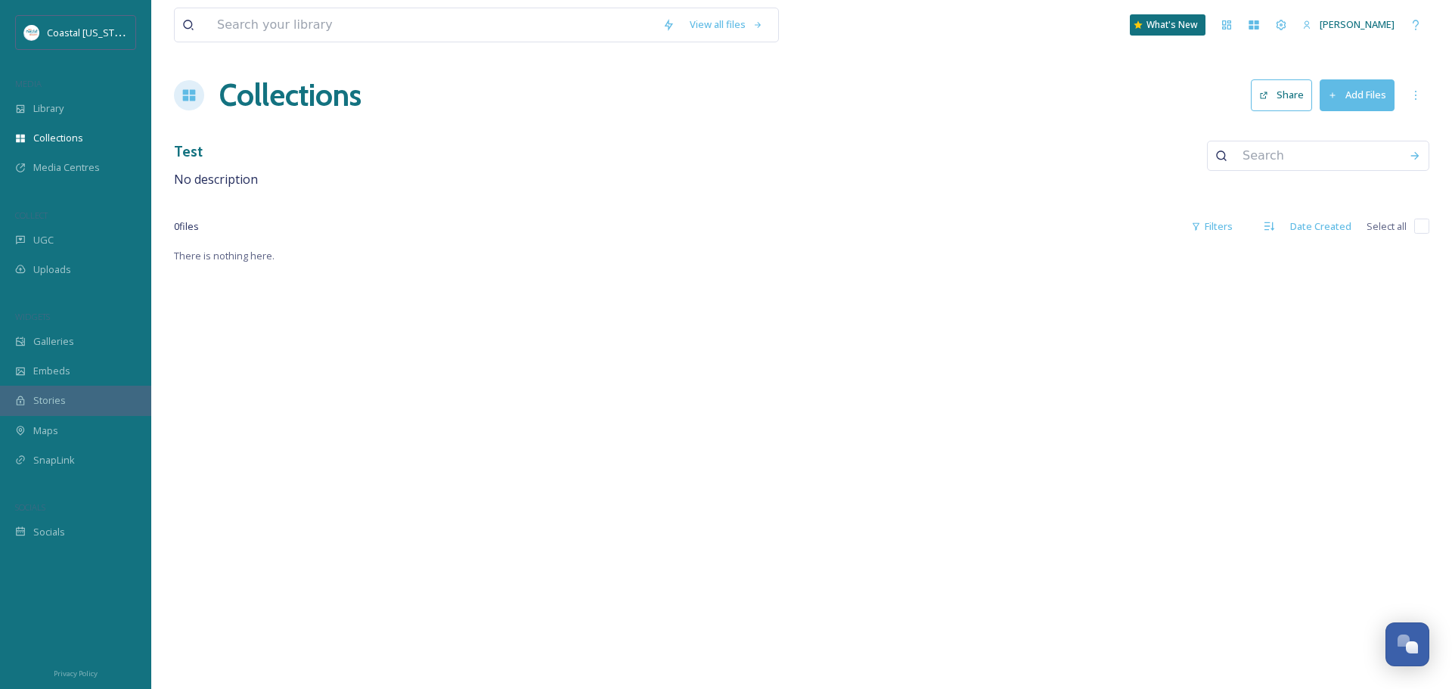
click at [825, 287] on div "View all files What's New [PERSON_NAME] Collections Share Add Files Test No des…" at bounding box center [801, 344] width 1301 height 689
click at [82, 101] on div "Library" at bounding box center [75, 108] width 151 height 29
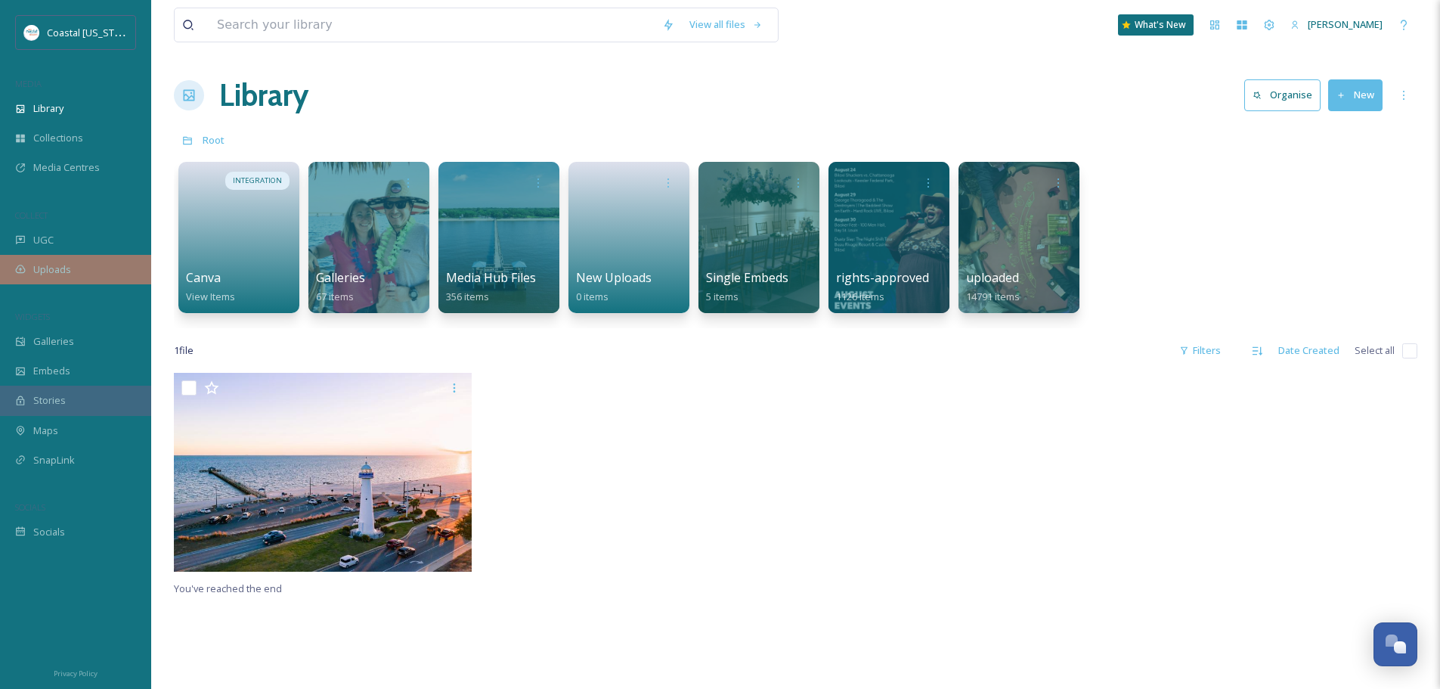
click at [48, 255] on div "Uploads" at bounding box center [75, 269] width 151 height 29
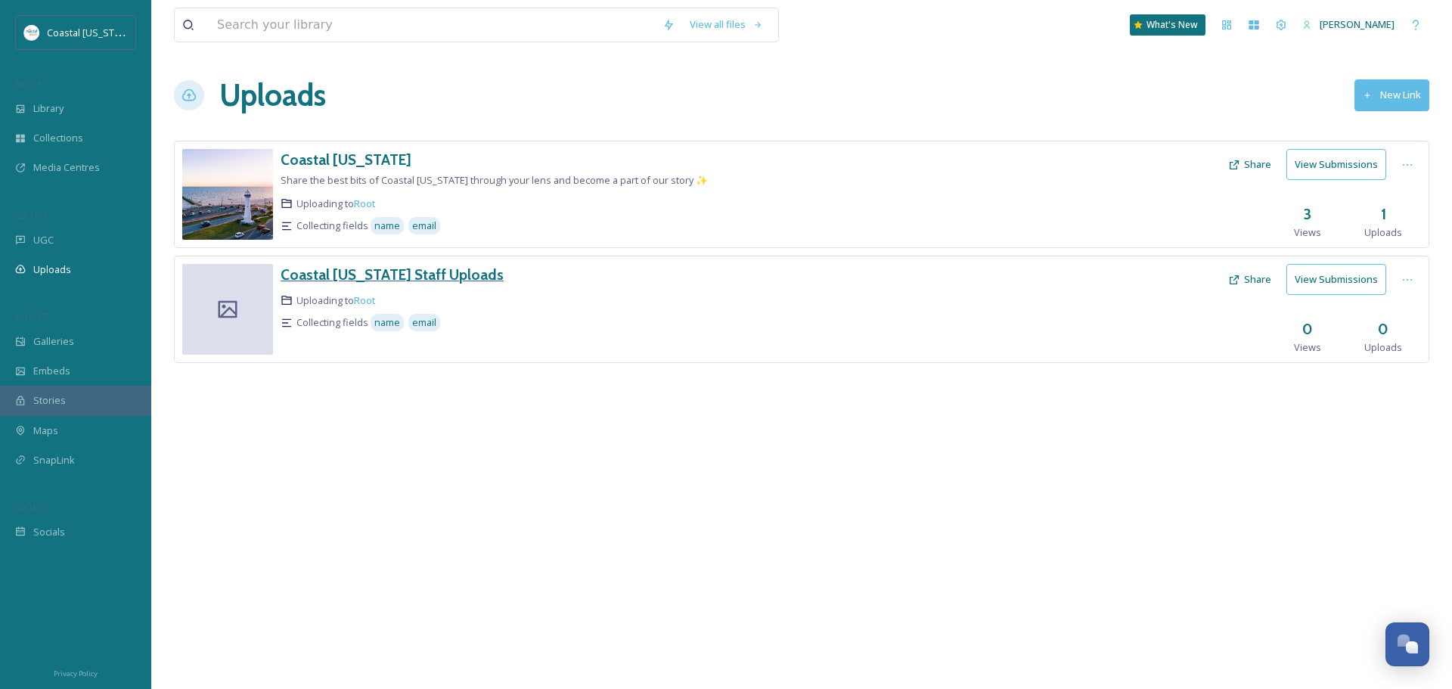
click at [439, 274] on h3 "Coastal [US_STATE] Staff Uploads" at bounding box center [392, 274] width 223 height 18
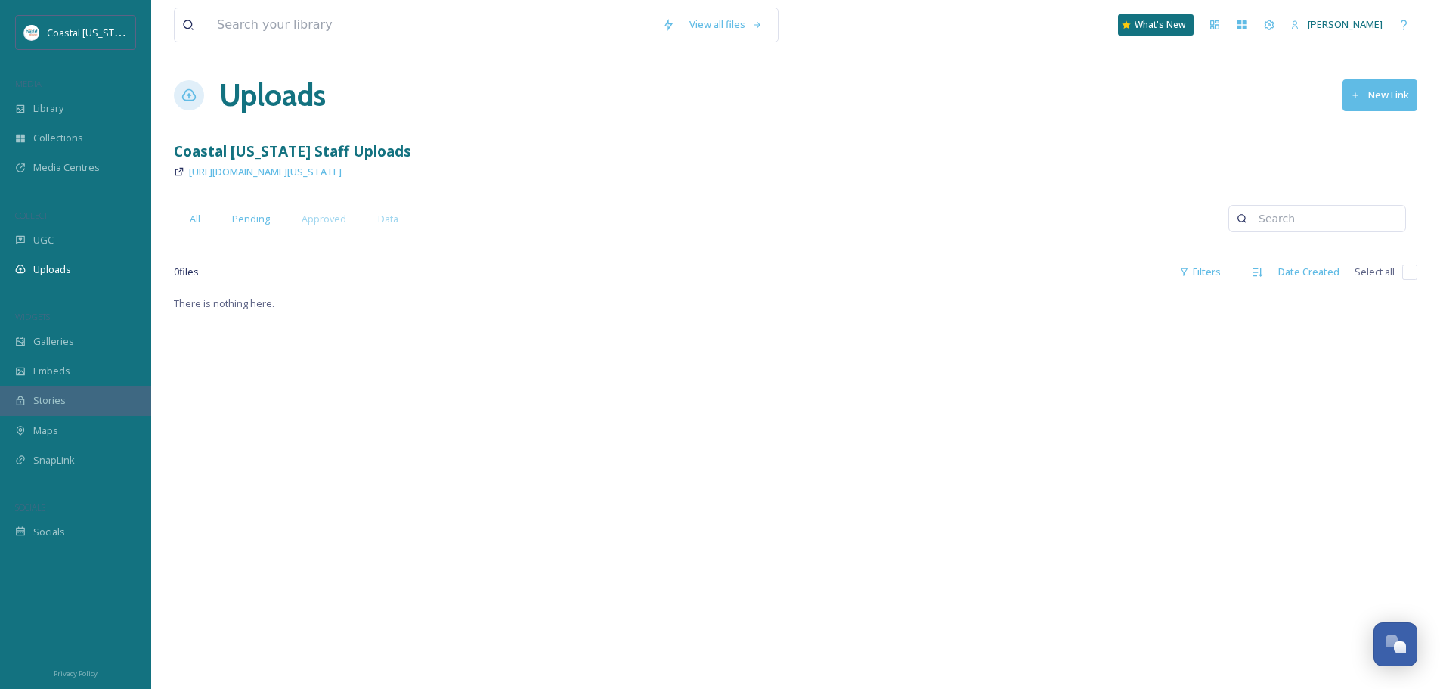
click at [264, 217] on span "Pending" at bounding box center [251, 219] width 38 height 14
click at [318, 222] on span "Approved" at bounding box center [324, 219] width 45 height 14
click at [206, 221] on div "All" at bounding box center [195, 218] width 42 height 31
click at [1347, 95] on button "New Link" at bounding box center [1380, 94] width 75 height 31
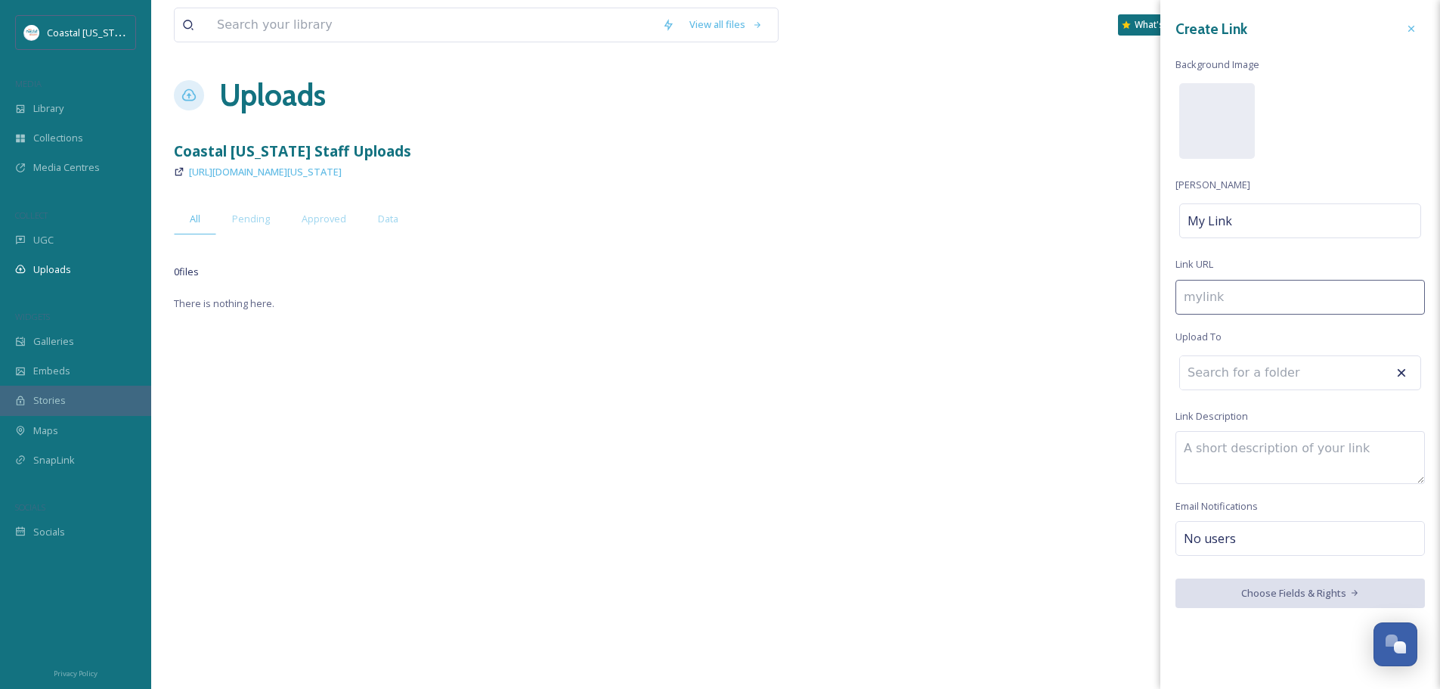
click at [1245, 374] on input at bounding box center [1263, 372] width 166 height 33
click at [1258, 354] on div "Create Link Background Image [PERSON_NAME] My Link Link URL Upload To Link Desc…" at bounding box center [1301, 311] width 280 height 623
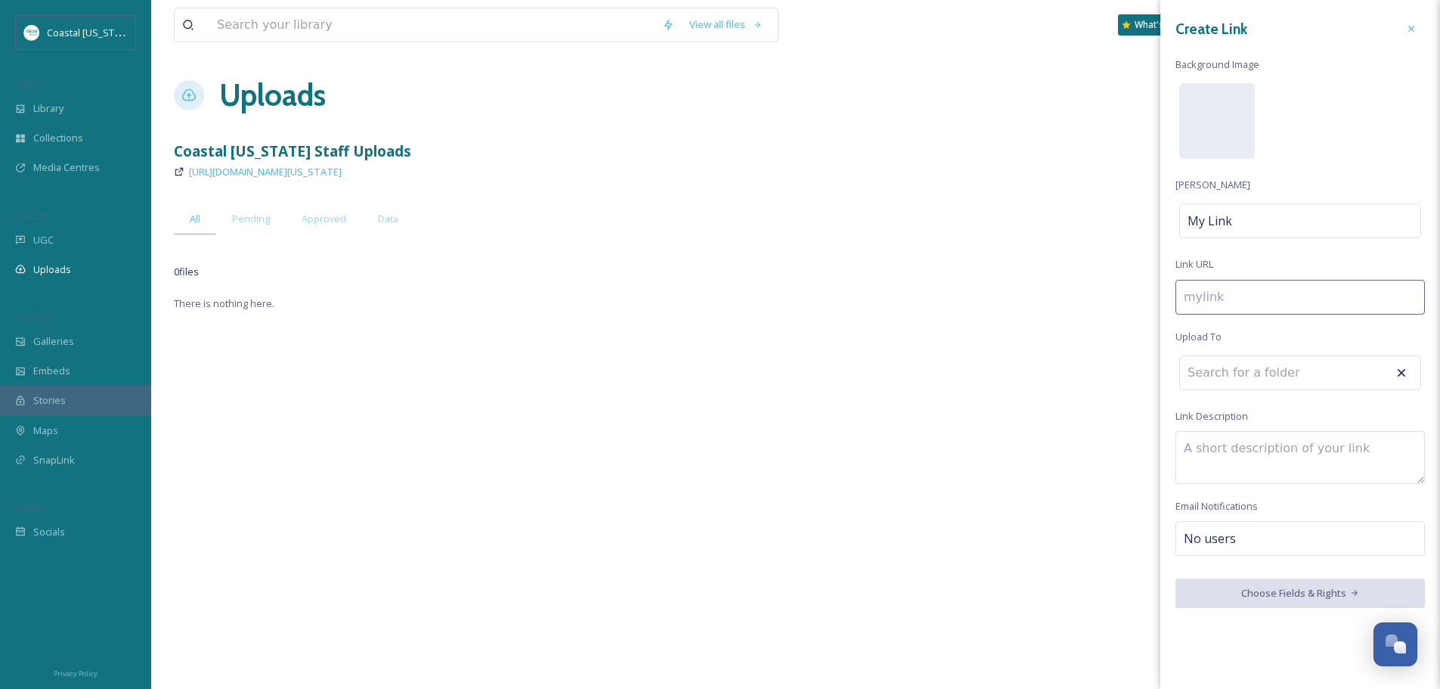
click at [1262, 380] on input at bounding box center [1263, 372] width 166 height 33
click at [1403, 27] on div at bounding box center [1411, 28] width 27 height 27
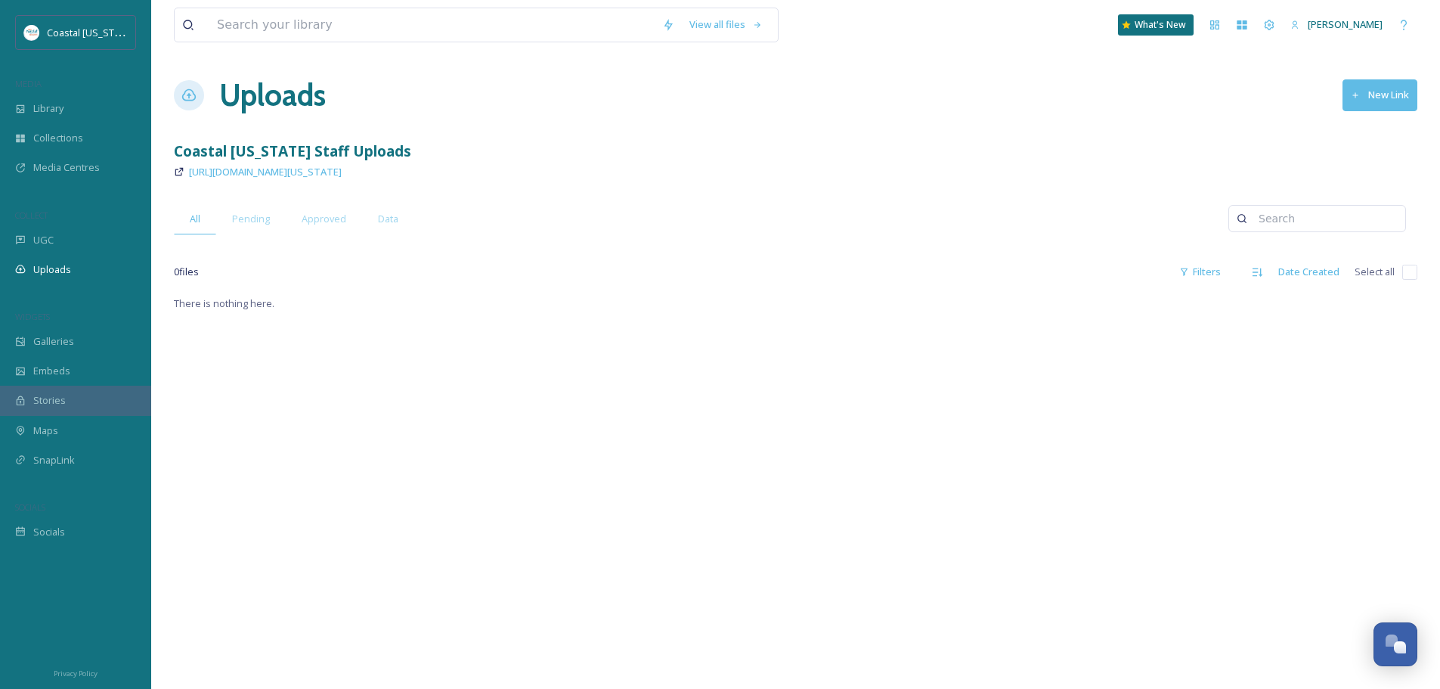
click at [681, 121] on div "View all files What's New [PERSON_NAME] Uploads New Link Coastal [US_STATE] Sta…" at bounding box center [795, 491] width 1289 height 983
click at [240, 80] on h1 "Uploads" at bounding box center [272, 95] width 107 height 45
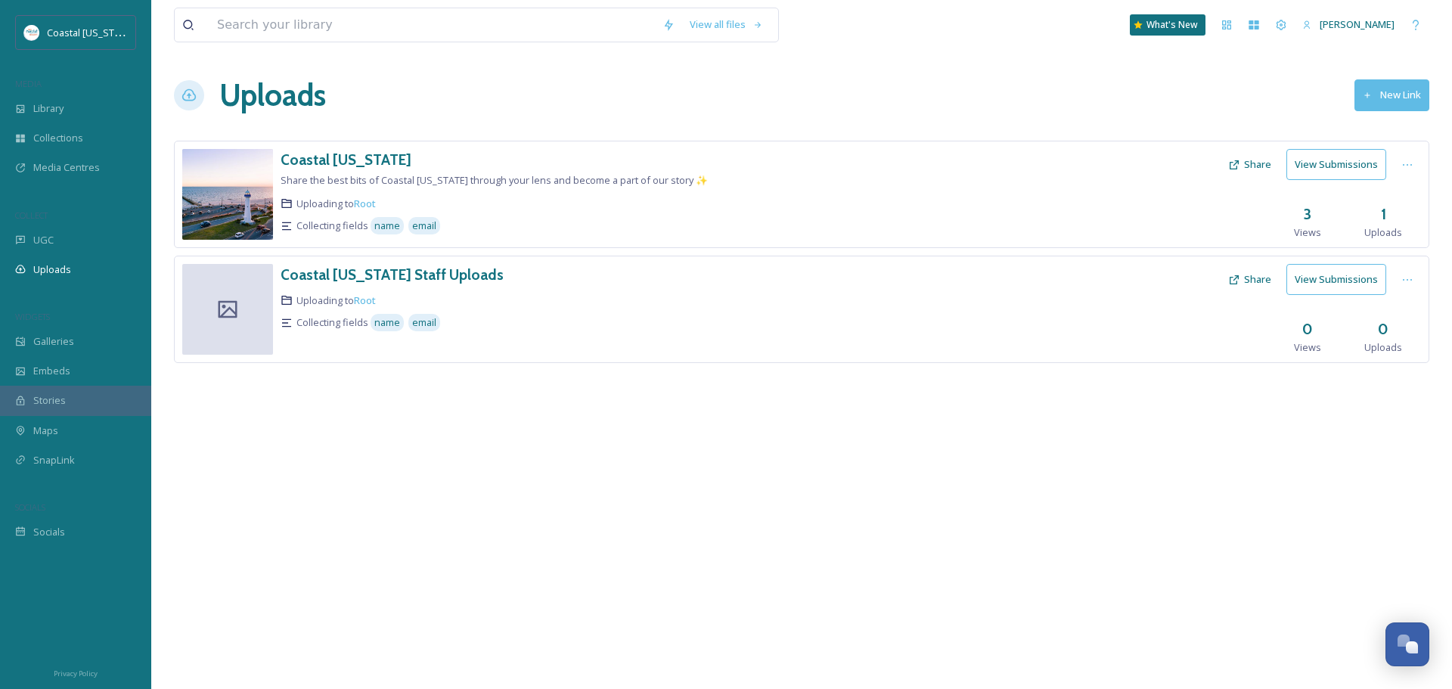
click at [1246, 160] on button "Share" at bounding box center [1249, 164] width 58 height 29
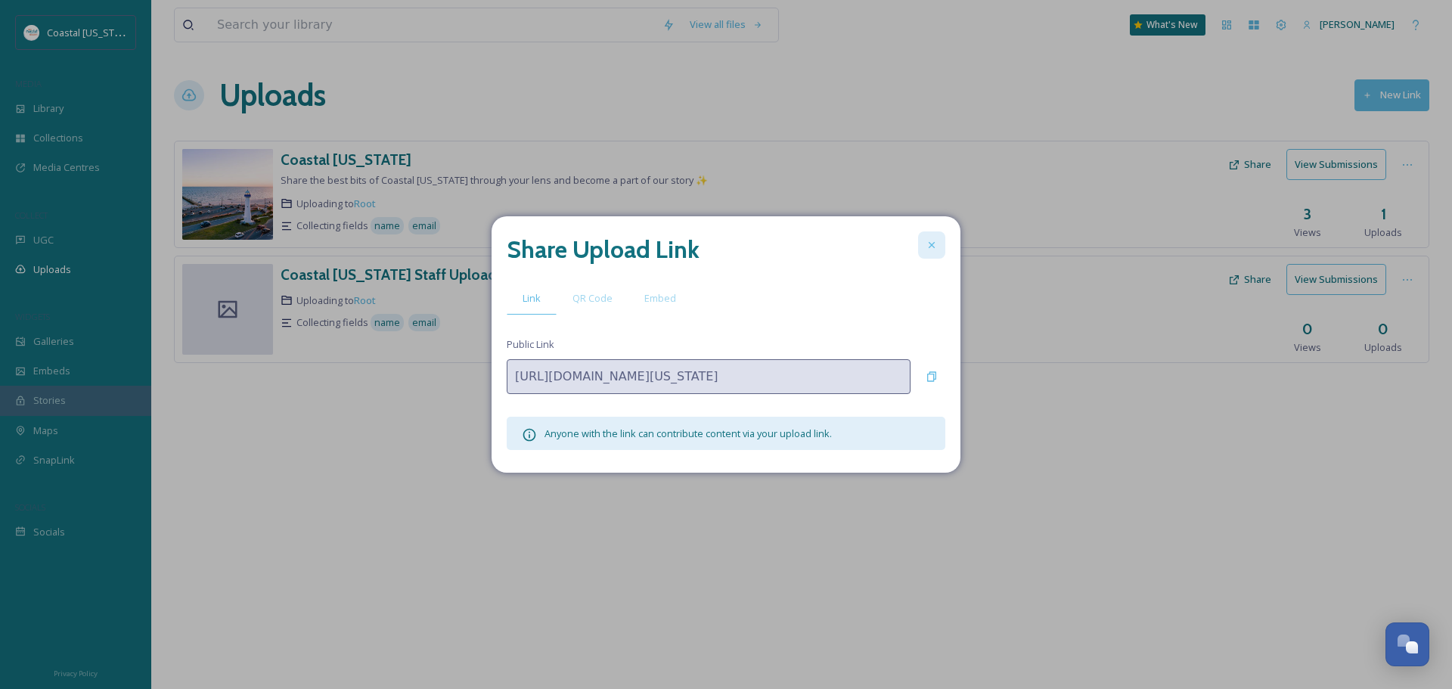
click at [937, 247] on icon at bounding box center [932, 245] width 12 height 12
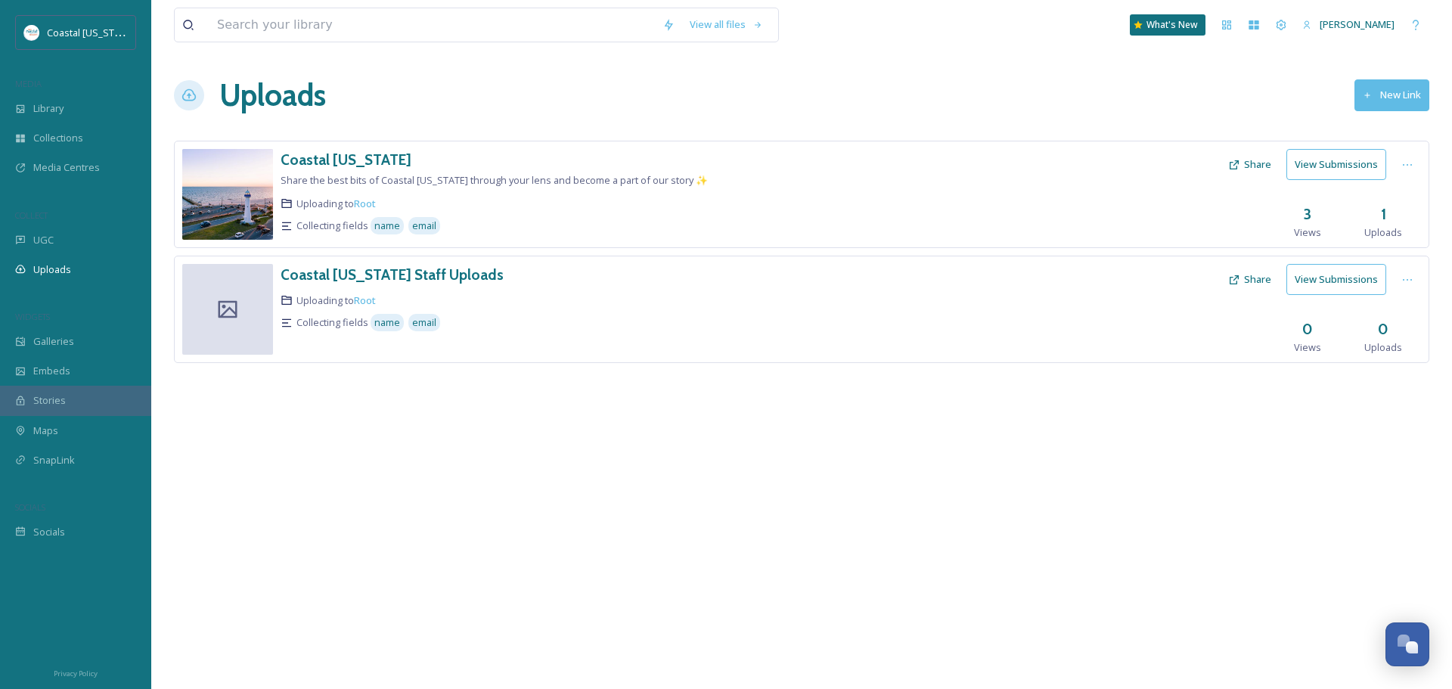
click at [1246, 276] on button "Share" at bounding box center [1249, 279] width 58 height 29
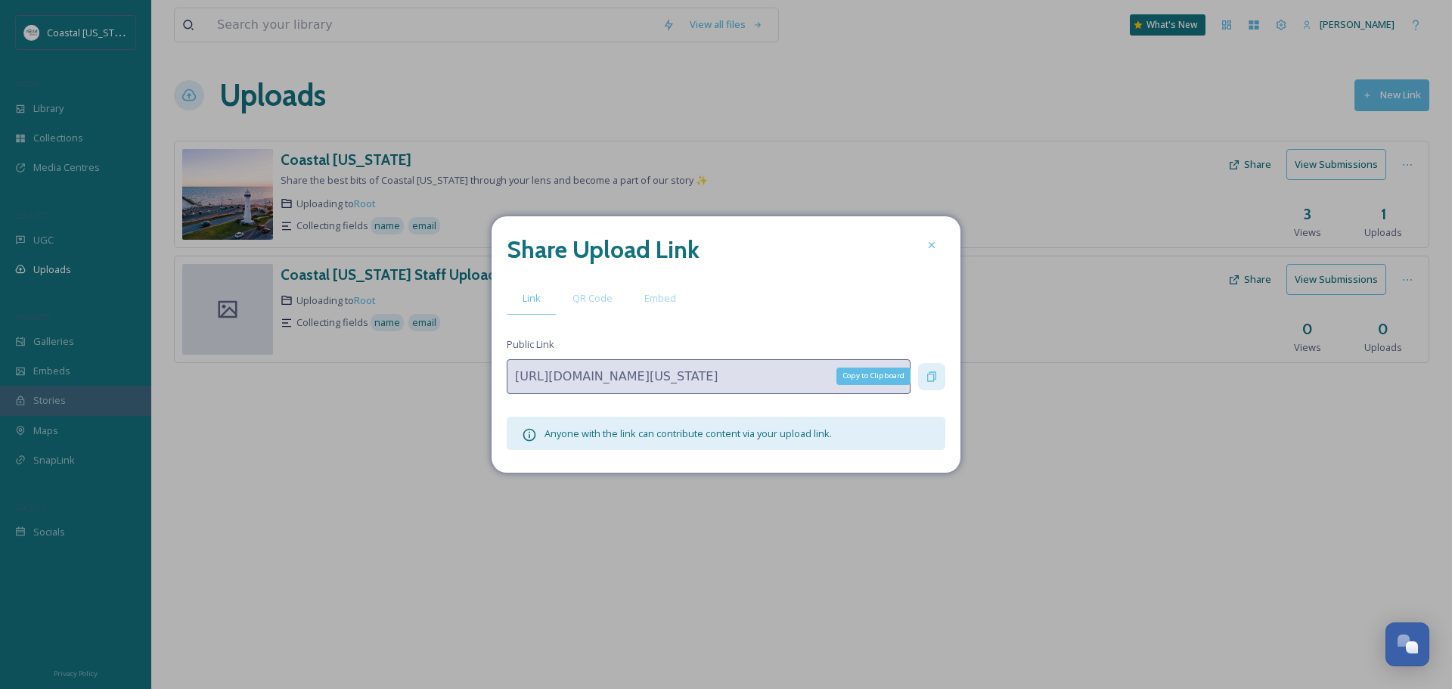
click at [938, 380] on div "Copy to Clipboard" at bounding box center [931, 376] width 27 height 27
click at [925, 245] on div at bounding box center [931, 244] width 27 height 27
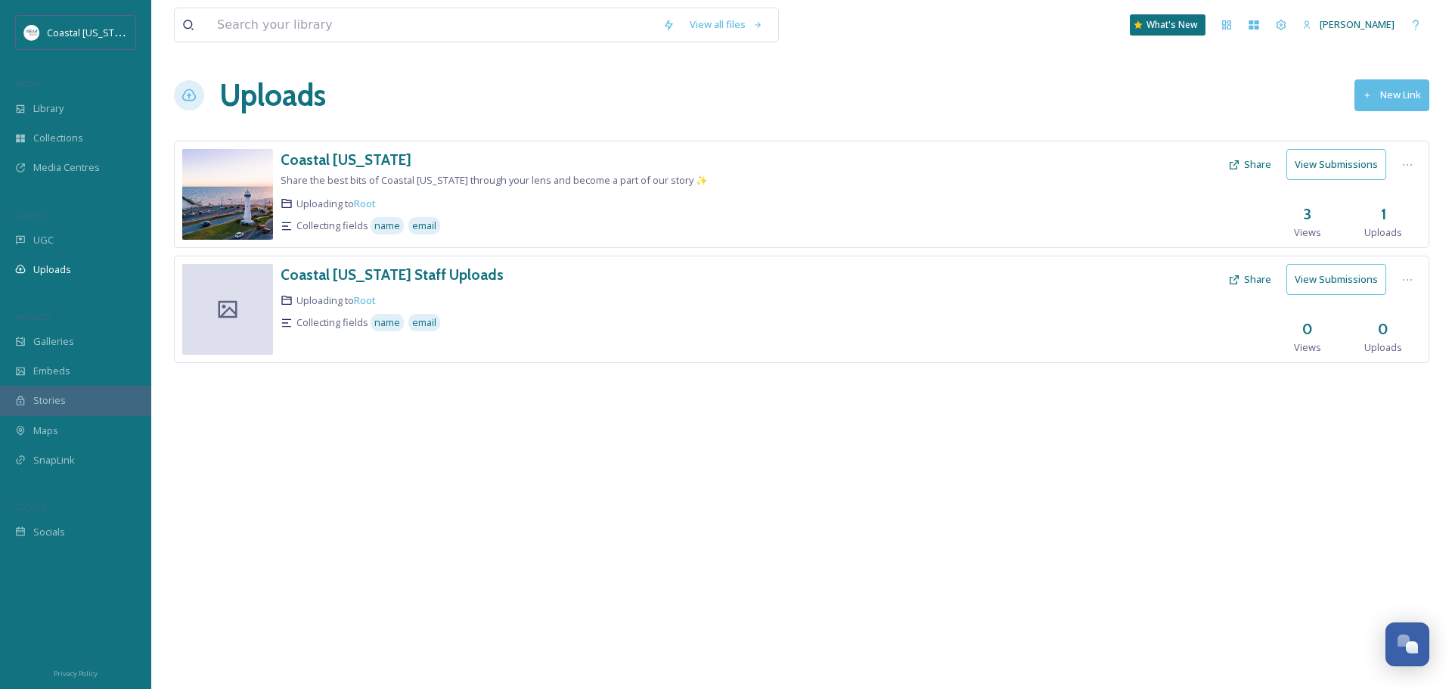
click at [508, 477] on div "View all files What's New [PERSON_NAME] Uploads New Link Coastal [US_STATE] Sha…" at bounding box center [801, 344] width 1301 height 689
drag, startPoint x: 543, startPoint y: 585, endPoint x: 547, endPoint y: 536, distance: 48.5
click at [543, 585] on div "View all files What's New [PERSON_NAME] Uploads New Link Coastal [US_STATE] Sha…" at bounding box center [801, 344] width 1301 height 689
